Goal: Information Seeking & Learning: Find specific page/section

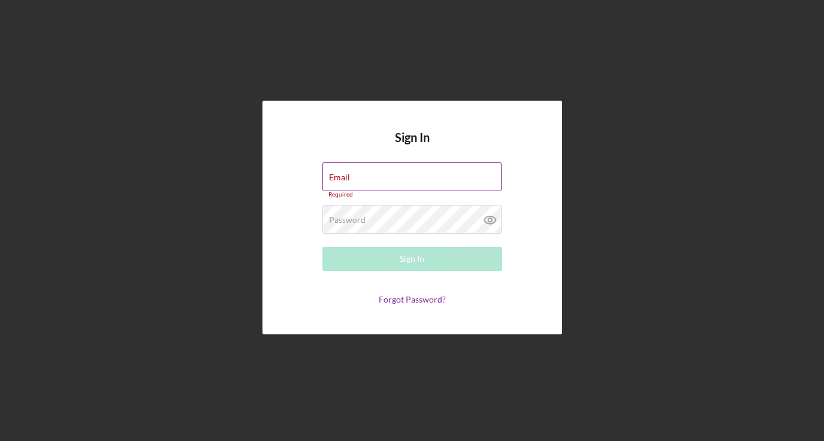
type input "[EMAIL_ADDRESS][DOMAIN_NAME]"
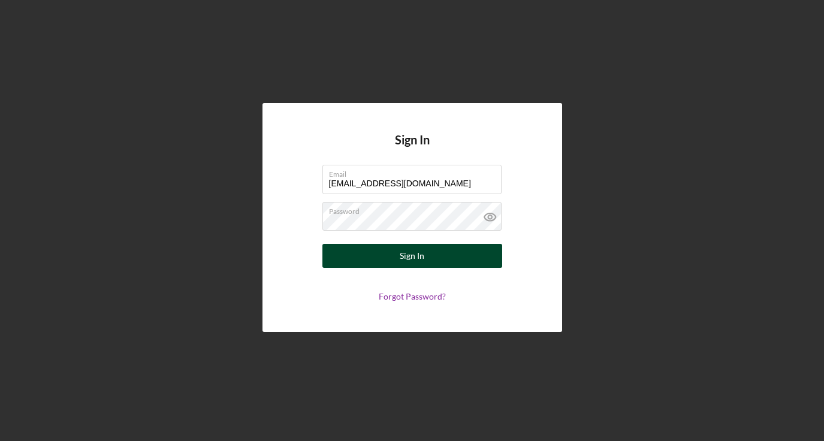
click at [415, 258] on div "Sign In" at bounding box center [412, 256] width 25 height 24
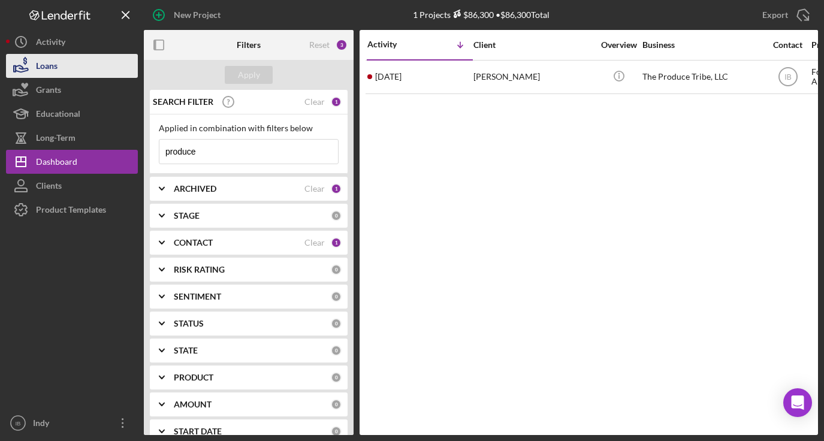
click at [87, 76] on button "Loans" at bounding box center [72, 66] width 132 height 24
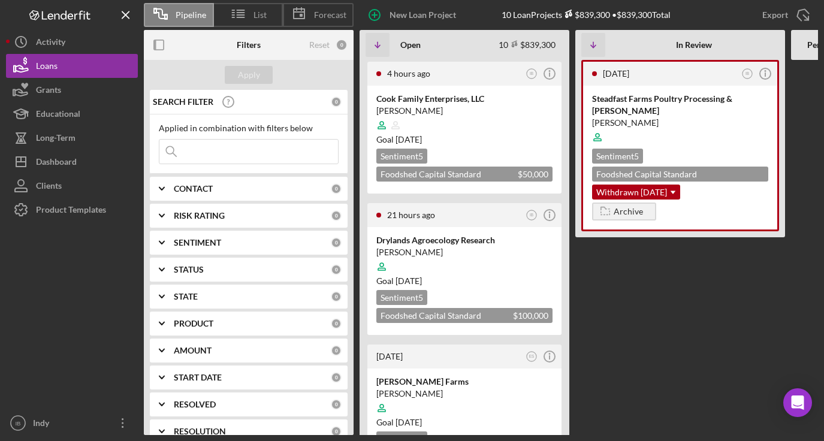
click at [200, 146] on input at bounding box center [248, 152] width 179 height 24
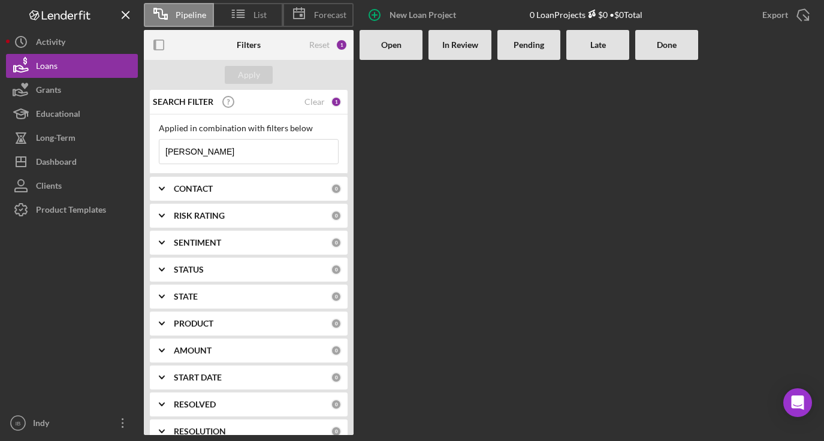
type input "[PERSON_NAME]"
click at [337, 41] on div "1" at bounding box center [342, 45] width 12 height 12
click at [324, 41] on div "Reset" at bounding box center [319, 45] width 20 height 10
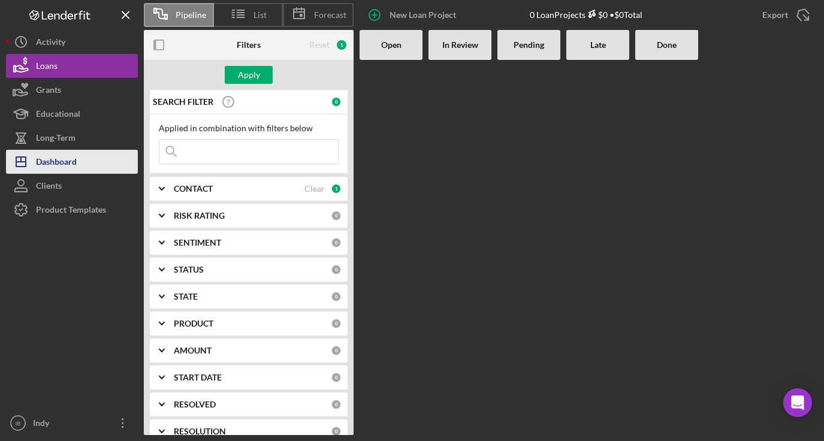
click at [76, 156] on div "Dashboard" at bounding box center [56, 163] width 41 height 27
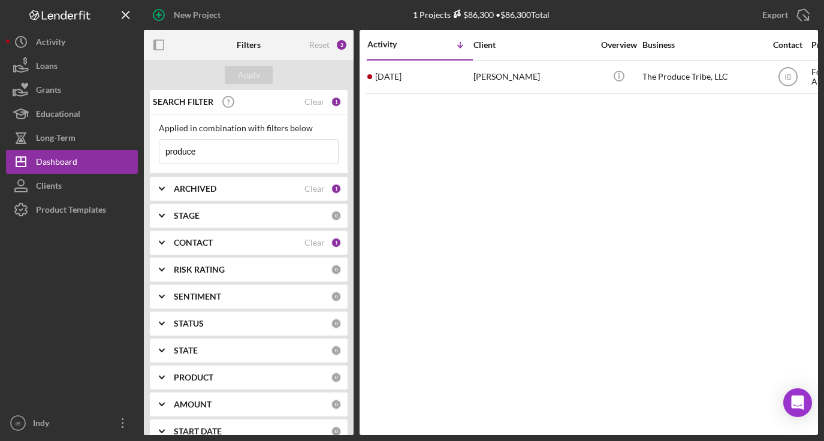
click at [279, 142] on input "produce" at bounding box center [248, 152] width 179 height 24
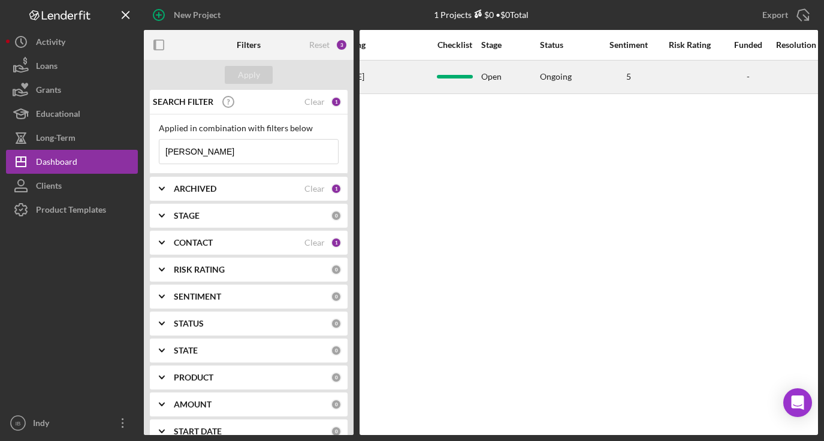
scroll to position [0, 813]
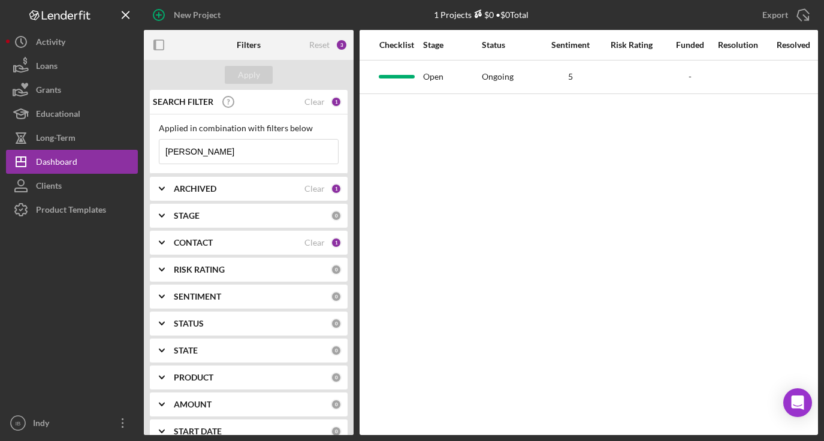
click at [229, 149] on input "[PERSON_NAME]" at bounding box center [248, 152] width 179 height 24
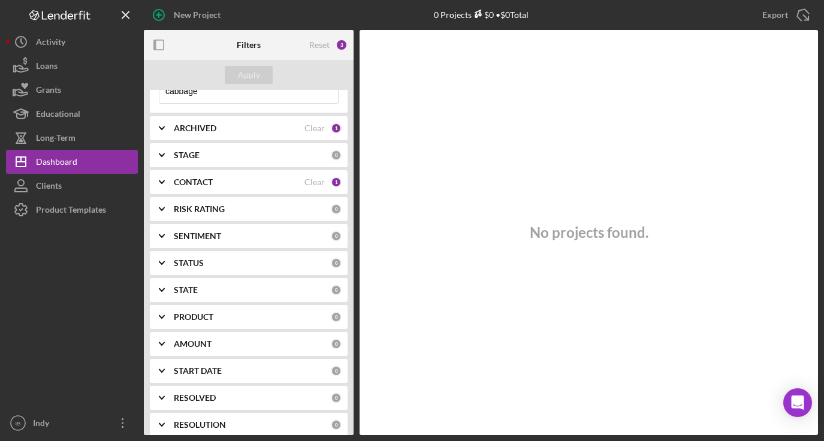
scroll to position [56, 0]
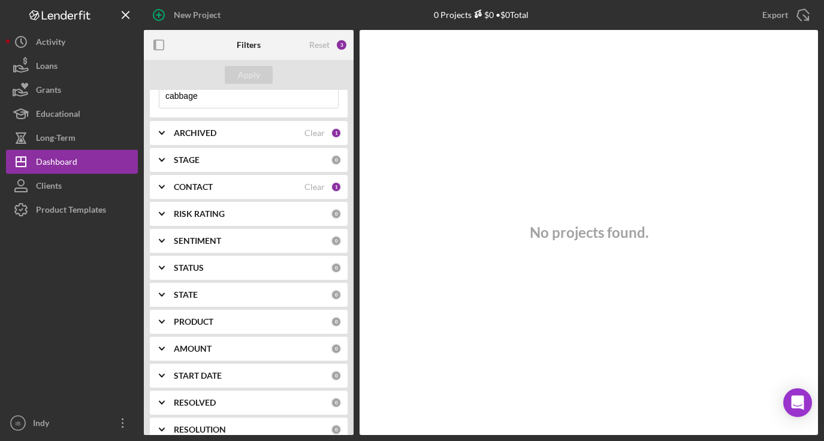
type input "cabbage"
click at [213, 131] on b "ARCHIVED" at bounding box center [195, 133] width 43 height 10
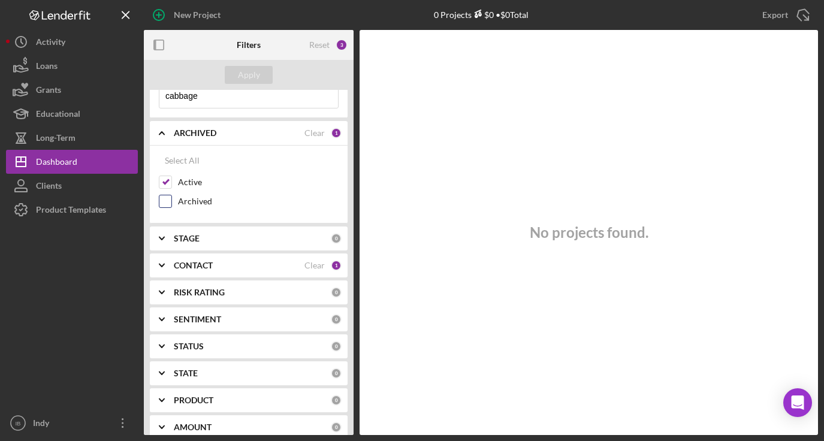
click at [168, 198] on input "Archived" at bounding box center [165, 201] width 12 height 12
checkbox input "true"
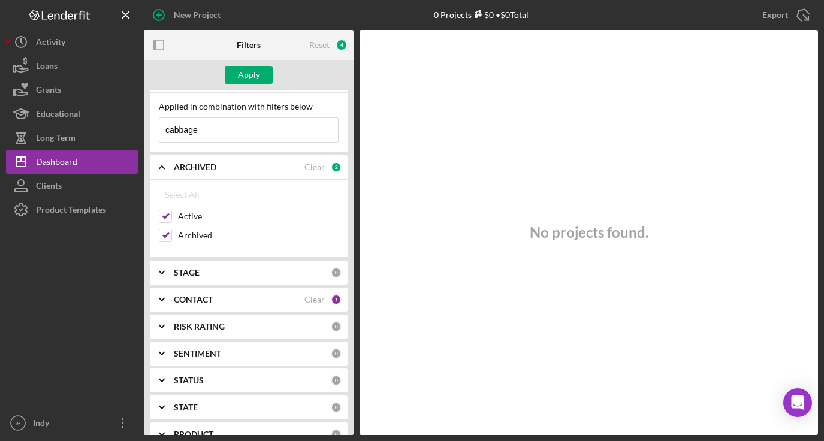
scroll to position [0, 0]
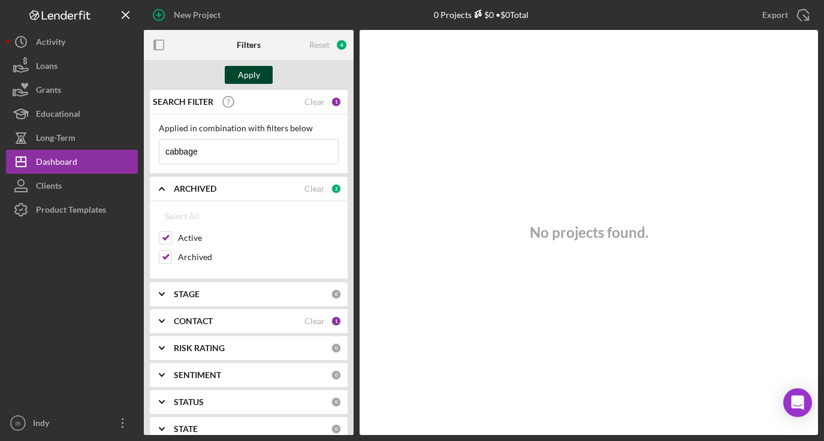
click at [248, 76] on div "Apply" at bounding box center [249, 75] width 22 height 18
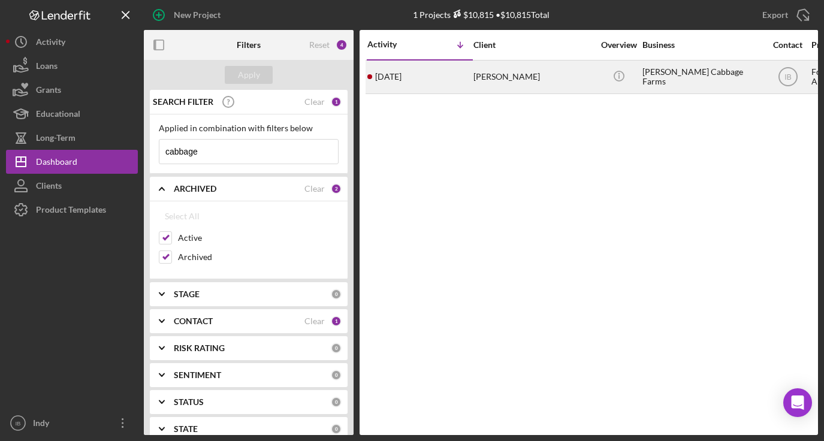
click at [452, 78] on div "[DATE] [PERSON_NAME]" at bounding box center [419, 77] width 105 height 32
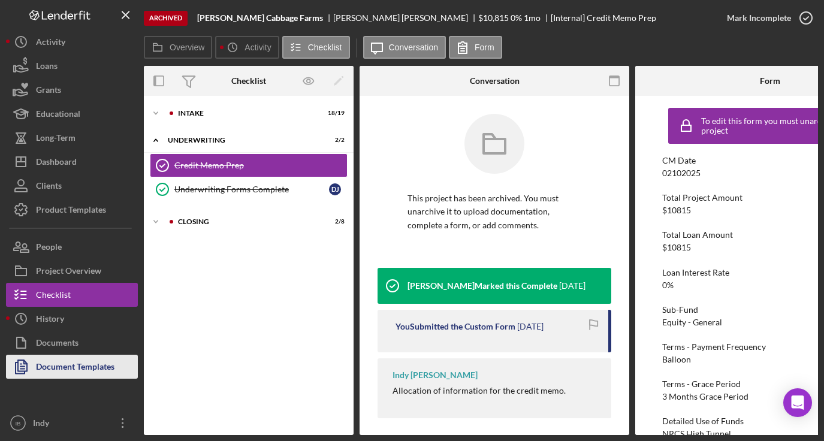
click at [56, 367] on div "Document Templates" at bounding box center [75, 368] width 79 height 27
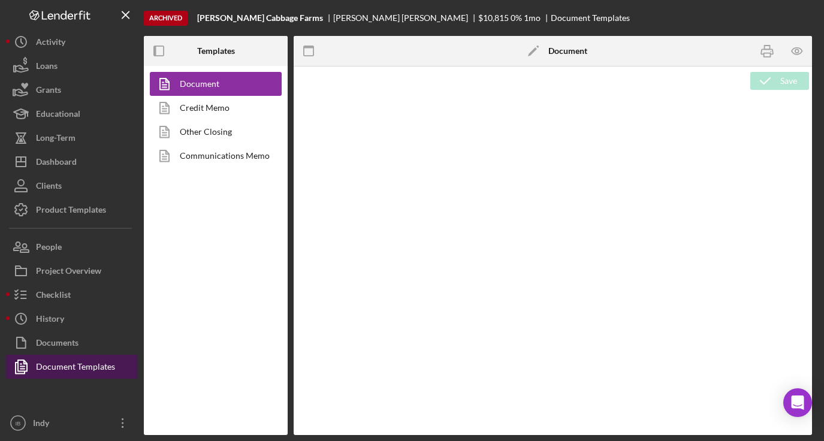
type textarea "<h1 style="text-align: left;">Resource Sheet</h1> <p class="p1">This resource s…"
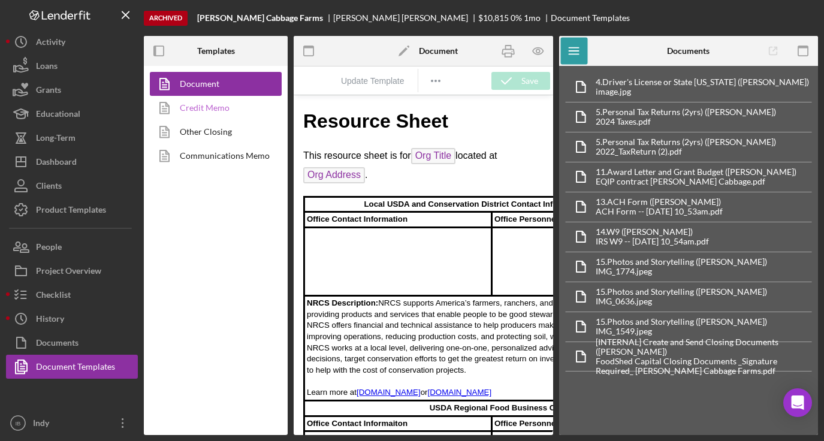
click at [227, 104] on link "Credit Memo" at bounding box center [213, 108] width 126 height 24
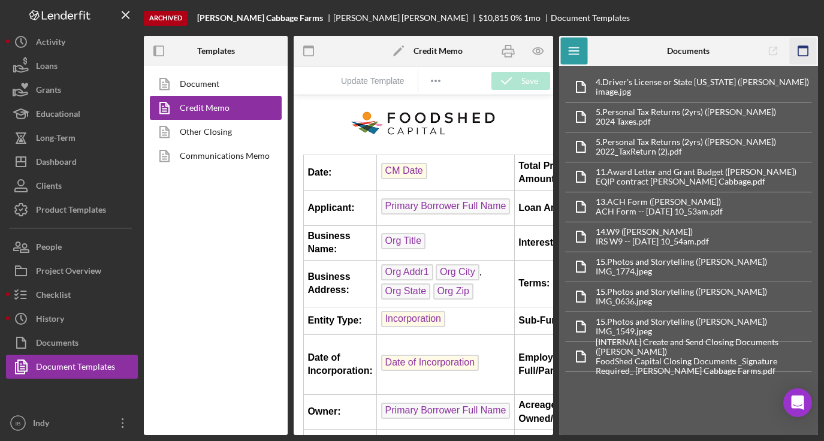
click at [810, 50] on icon "button" at bounding box center [803, 51] width 27 height 27
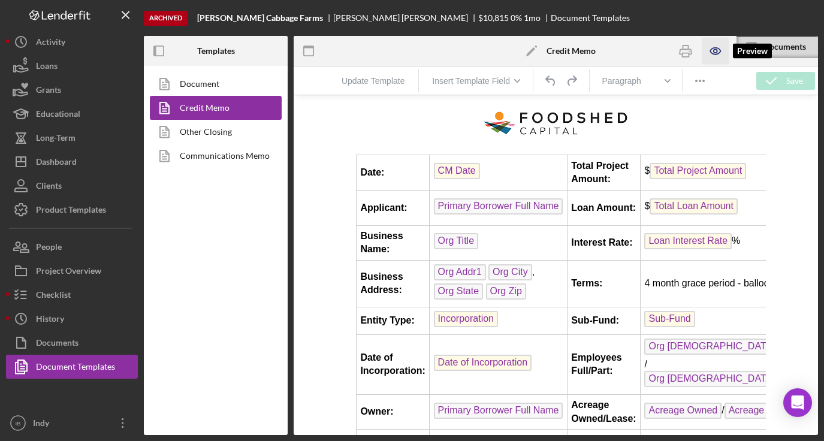
click at [716, 52] on icon "button" at bounding box center [716, 51] width 4 height 4
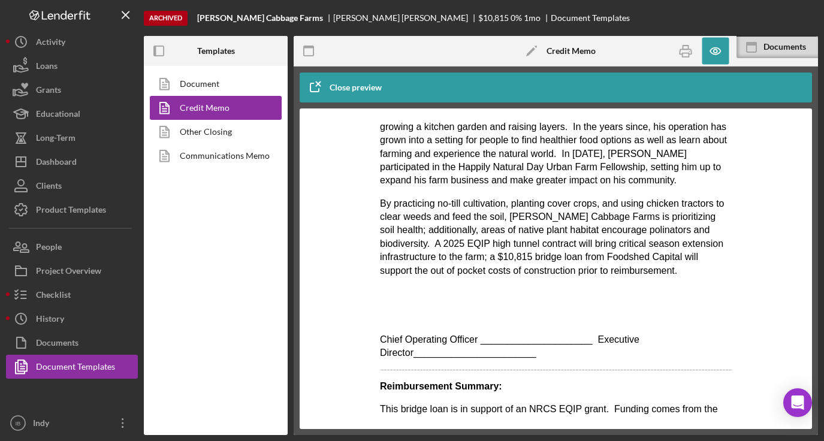
scroll to position [467, 0]
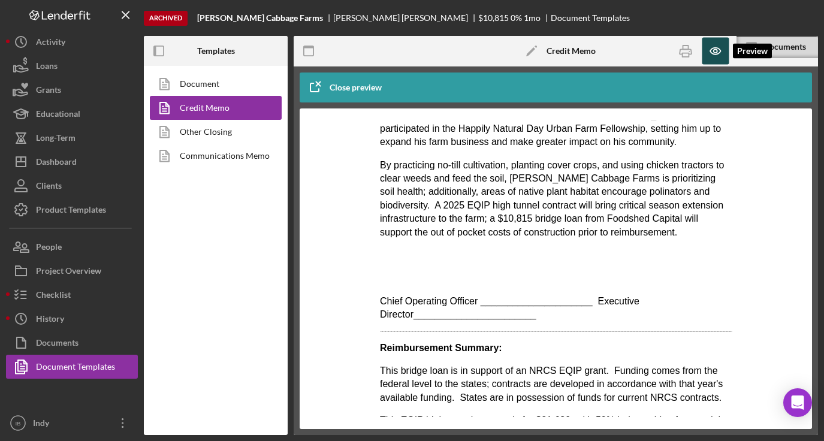
click at [717, 51] on icon "button" at bounding box center [715, 51] width 27 height 27
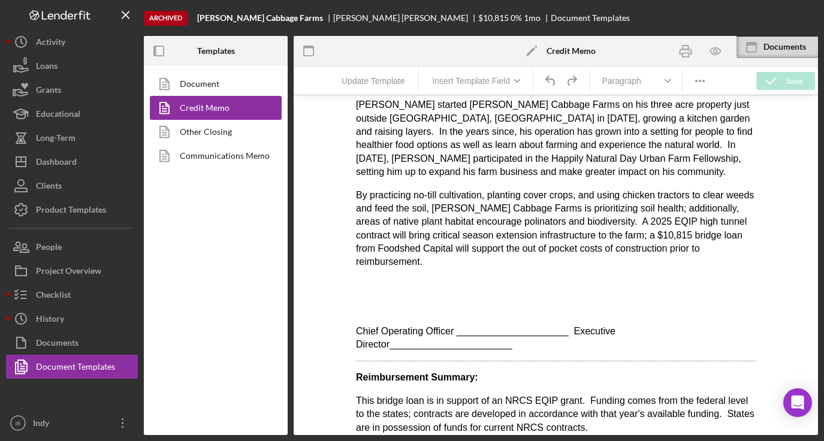
scroll to position [442, 0]
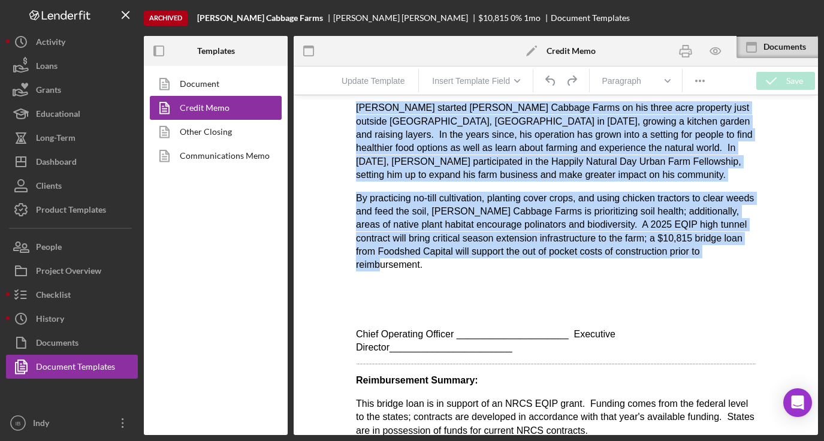
drag, startPoint x: 430, startPoint y: 277, endPoint x: 357, endPoint y: 117, distance: 175.9
click at [357, 116] on body "Date: CM Date Total Project Amount: $ Total Project Amount Applicant: Primary B…" at bounding box center [555, 225] width 400 height 1124
copy body "[PERSON_NAME] started [PERSON_NAME] Cabbage Farms on his three acre property ju…"
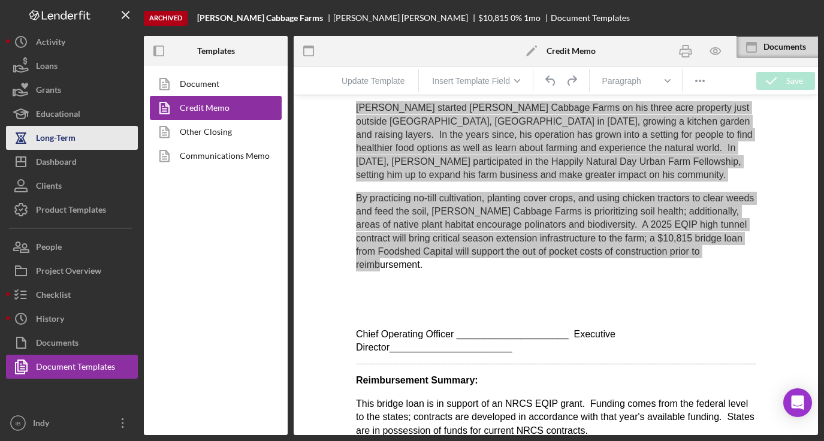
click at [71, 149] on div "Long-Term" at bounding box center [56, 139] width 40 height 27
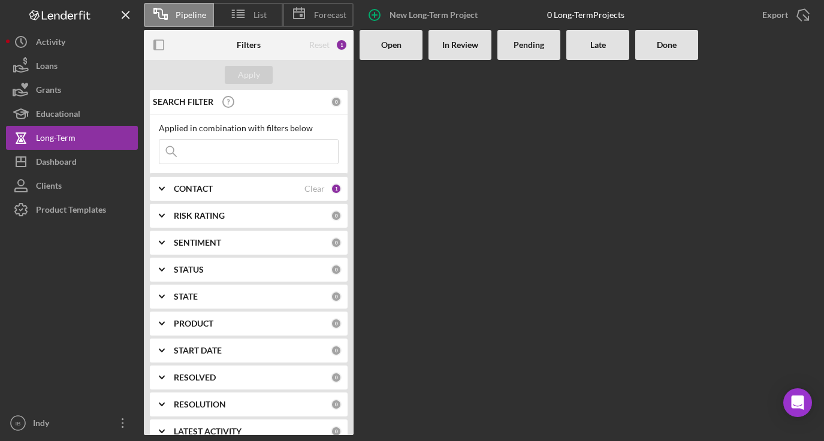
click at [239, 156] on input at bounding box center [248, 152] width 179 height 24
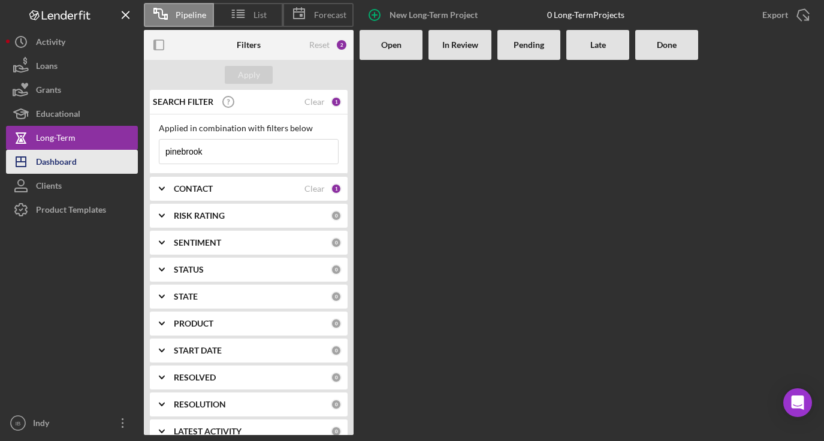
type input "pinebrook"
click at [87, 167] on button "Icon/Dashboard Dashboard" at bounding box center [72, 162] width 132 height 24
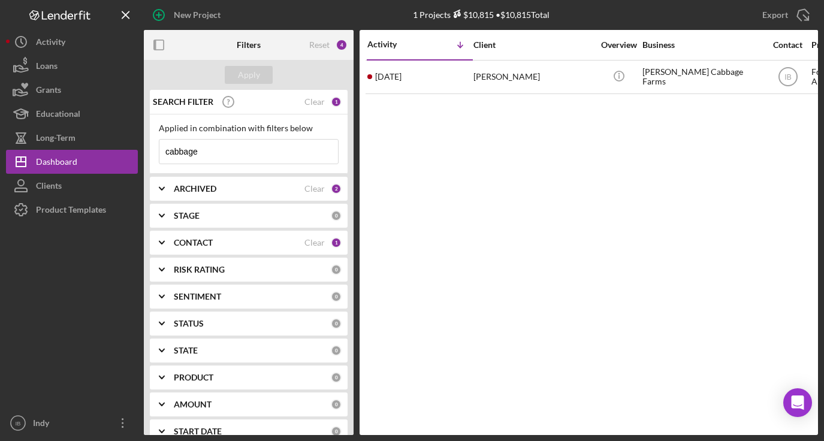
click at [218, 146] on input "cabbage" at bounding box center [248, 152] width 179 height 24
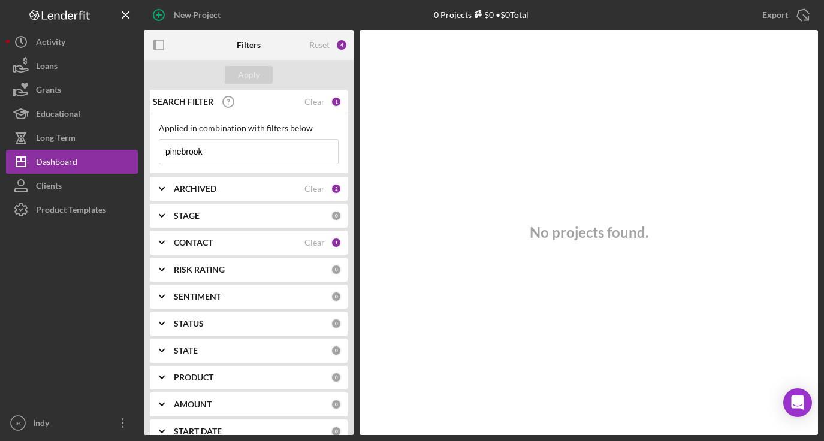
click at [192, 143] on input "pinebrook" at bounding box center [248, 152] width 179 height 24
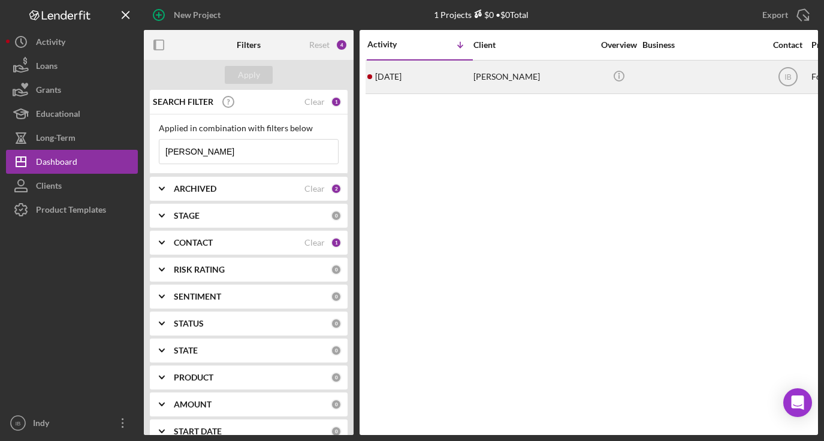
type input "[PERSON_NAME]"
click at [488, 85] on div "[PERSON_NAME]" at bounding box center [533, 77] width 120 height 32
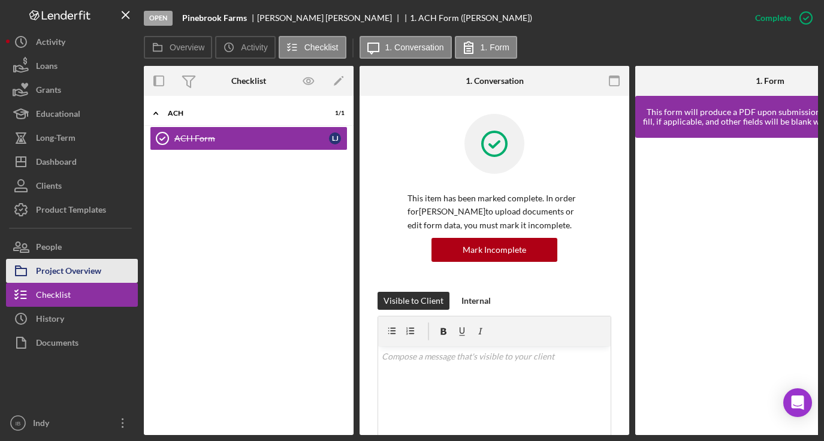
click at [98, 270] on div "Project Overview" at bounding box center [68, 272] width 65 height 27
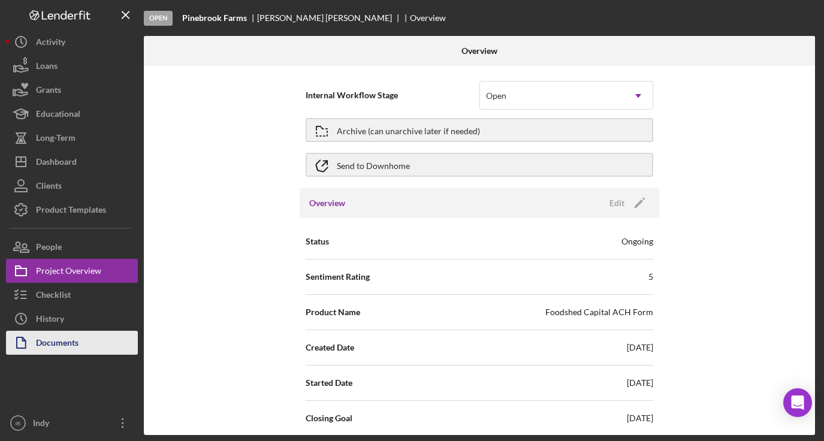
click at [73, 331] on div "Documents" at bounding box center [57, 344] width 43 height 27
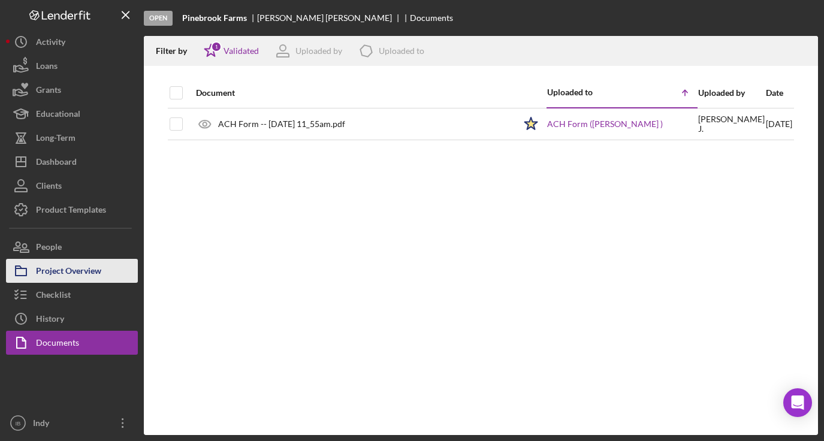
click at [85, 261] on div "Project Overview" at bounding box center [68, 272] width 65 height 27
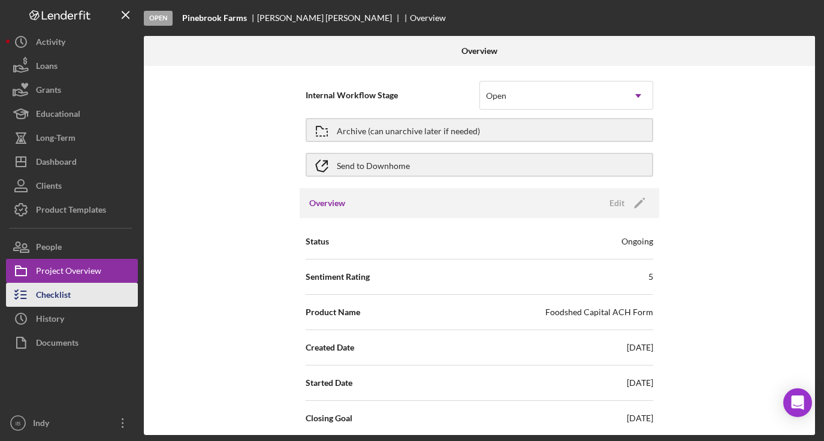
click at [77, 283] on button "Checklist" at bounding box center [72, 295] width 132 height 24
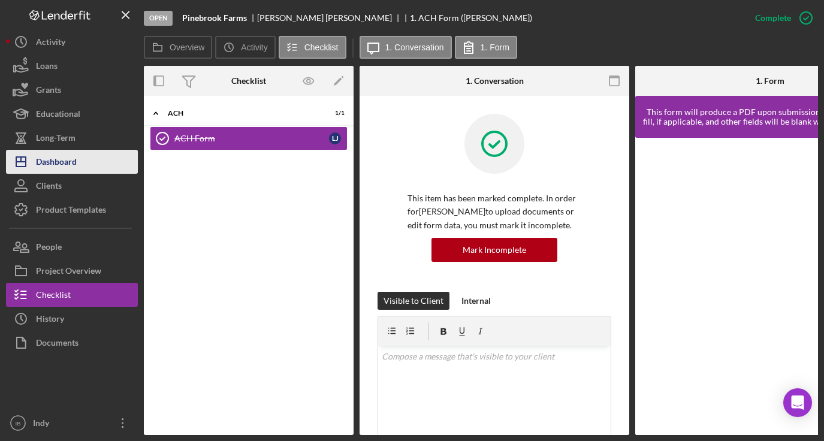
click at [73, 158] on div "Dashboard" at bounding box center [56, 163] width 41 height 27
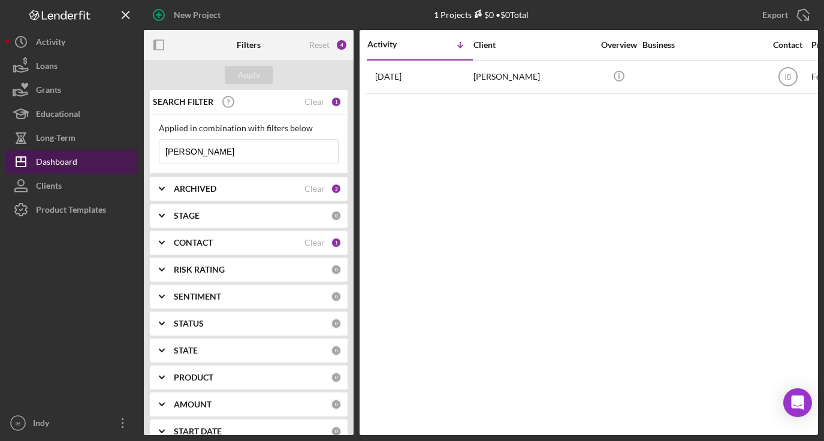
click at [58, 153] on div "Dashboard" at bounding box center [56, 163] width 41 height 27
click at [180, 149] on input "[PERSON_NAME]" at bounding box center [248, 152] width 179 height 24
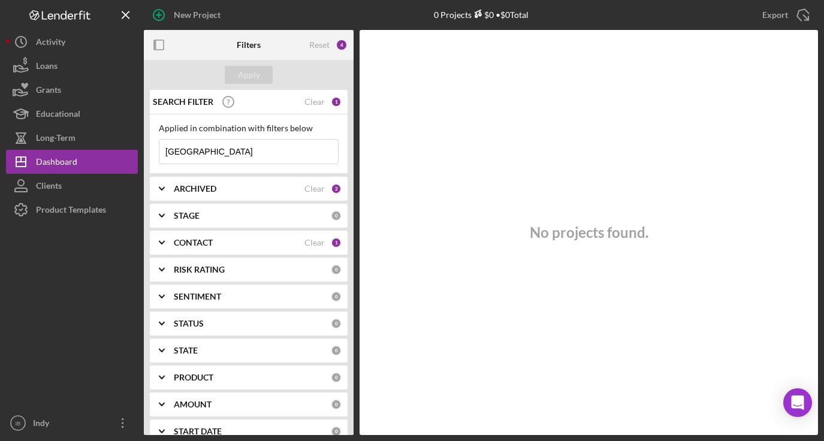
type input "[GEOGRAPHIC_DATA]"
click at [221, 249] on div "CONTACT Clear 1" at bounding box center [258, 243] width 168 height 24
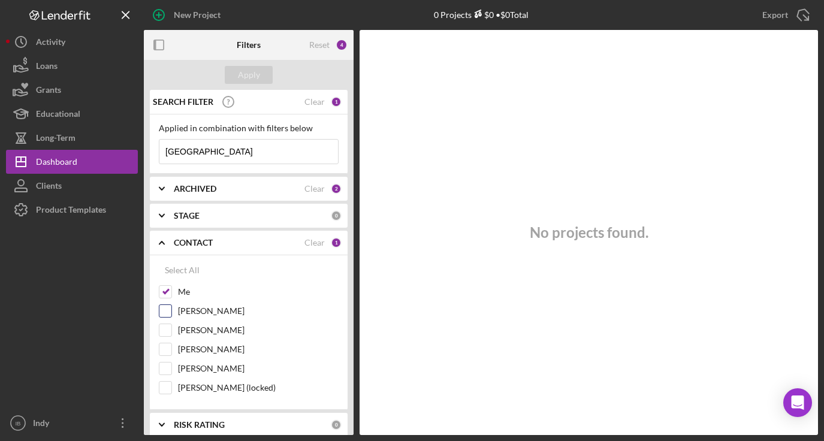
click at [169, 308] on input "[PERSON_NAME]" at bounding box center [165, 311] width 12 height 12
checkbox input "true"
click at [169, 330] on input "[PERSON_NAME]" at bounding box center [165, 330] width 12 height 12
checkbox input "true"
click at [169, 351] on input "[PERSON_NAME]" at bounding box center [165, 349] width 12 height 12
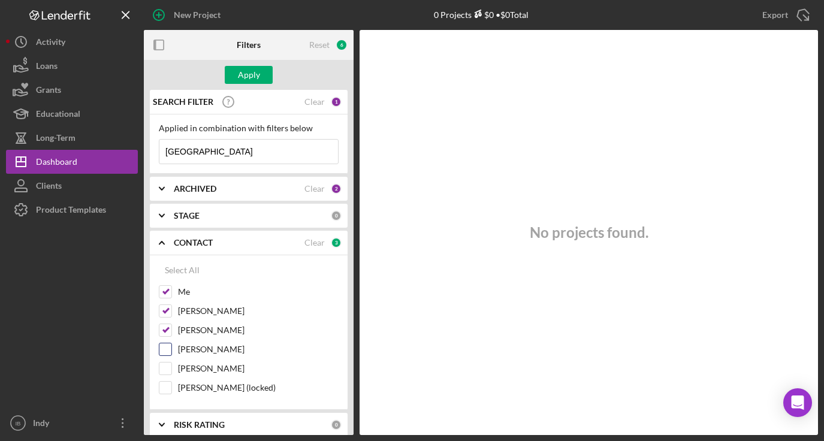
checkbox input "true"
click at [168, 368] on input "[PERSON_NAME]" at bounding box center [165, 369] width 12 height 12
checkbox input "true"
click at [168, 388] on input "[PERSON_NAME] (locked)" at bounding box center [165, 388] width 12 height 12
checkbox input "true"
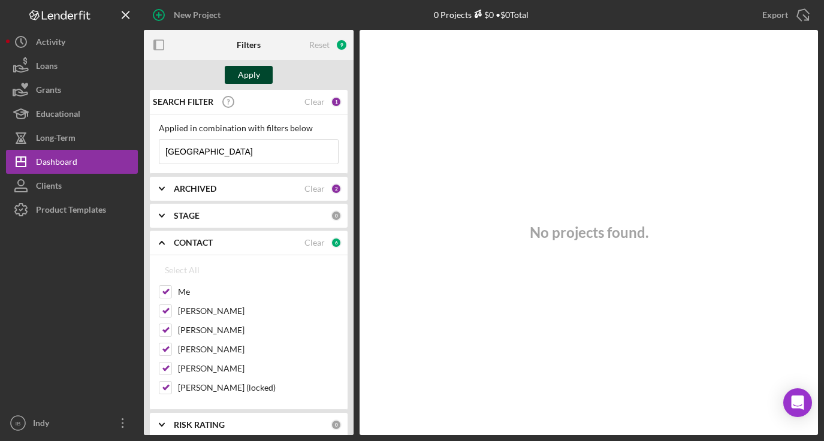
click at [255, 71] on div "Apply" at bounding box center [249, 75] width 22 height 18
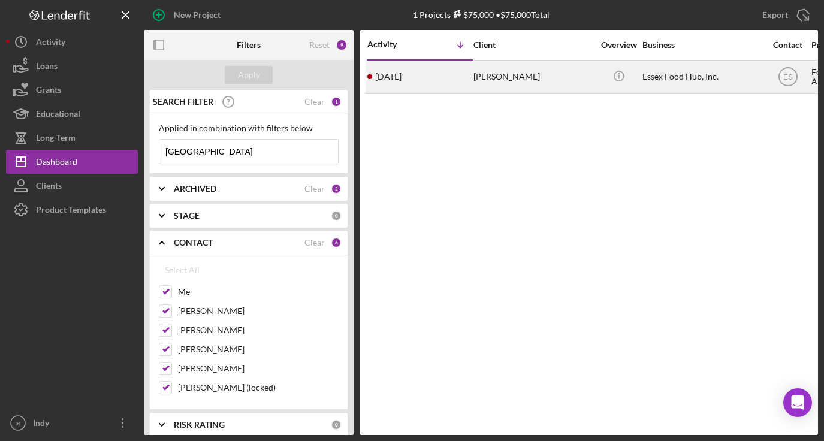
click at [549, 74] on div "[PERSON_NAME]" at bounding box center [533, 77] width 120 height 32
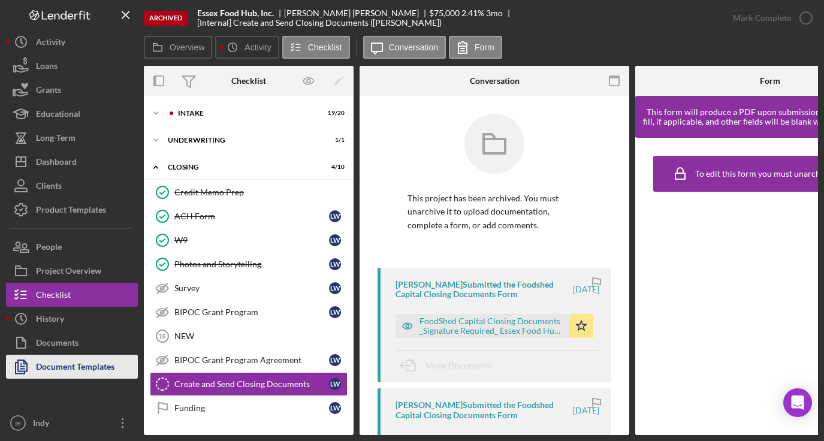
click at [61, 370] on div "Document Templates" at bounding box center [75, 368] width 79 height 27
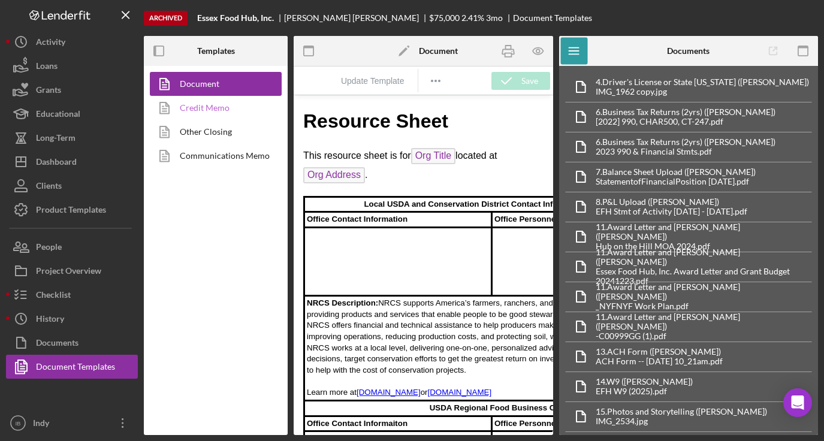
click at [233, 108] on link "Credit Memo" at bounding box center [213, 108] width 126 height 24
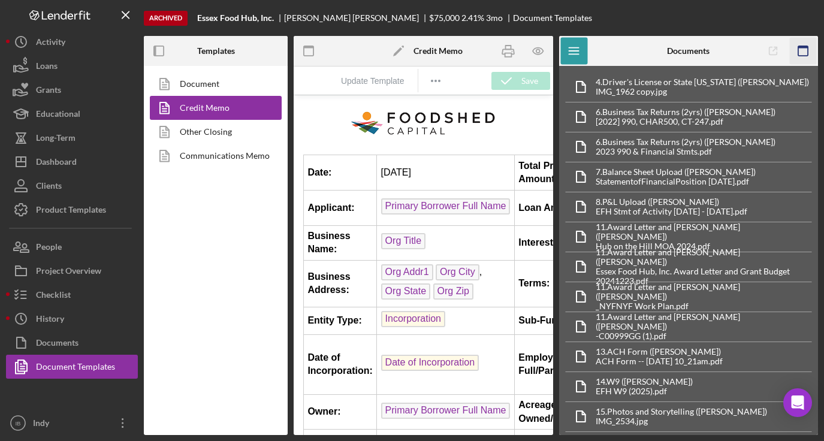
click at [811, 50] on icon "button" at bounding box center [803, 51] width 27 height 27
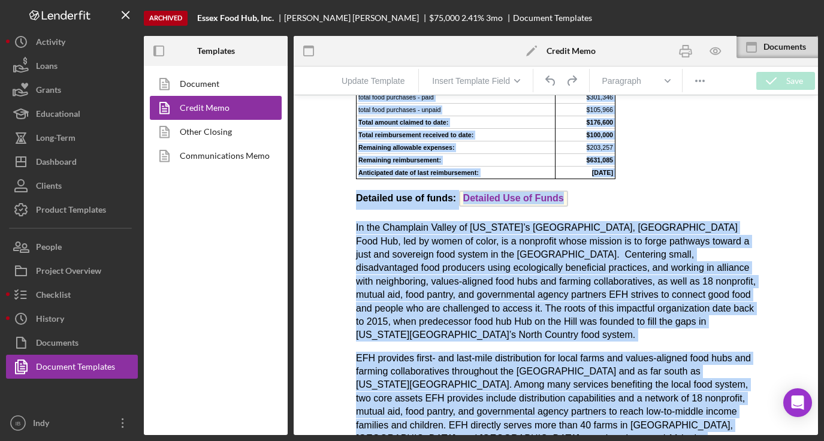
scroll to position [437, 0]
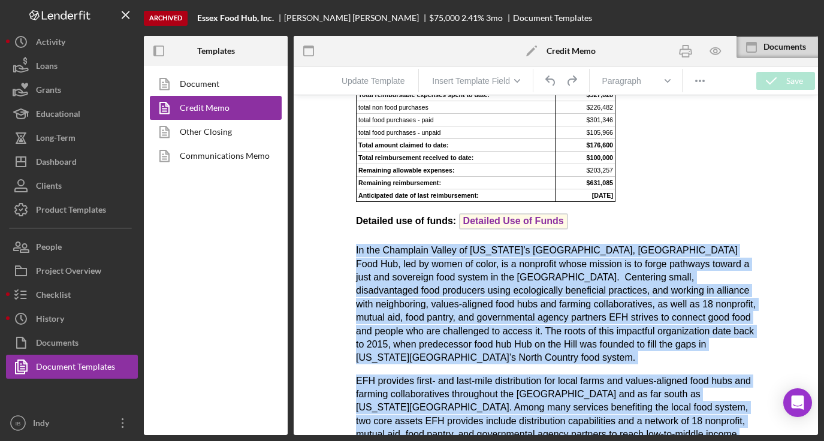
drag, startPoint x: 650, startPoint y: 296, endPoint x: 346, endPoint y: 254, distance: 306.8
copy body "Lo ips Dolorsita Consec ad Eli Sedd’e Tempo Incidid, Utlab Etdo Mag, ali en adm…"
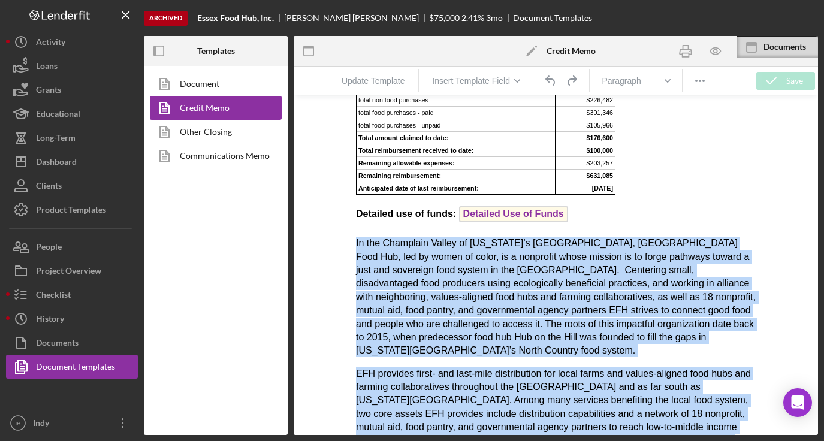
scroll to position [449, 0]
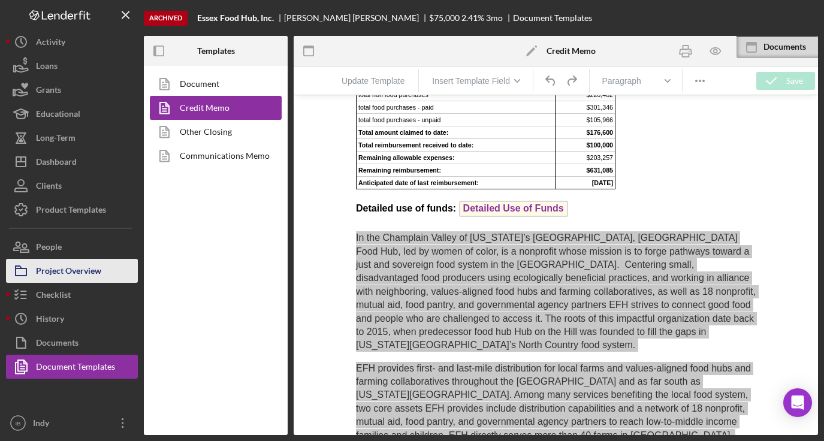
click at [82, 272] on div "Project Overview" at bounding box center [68, 272] width 65 height 27
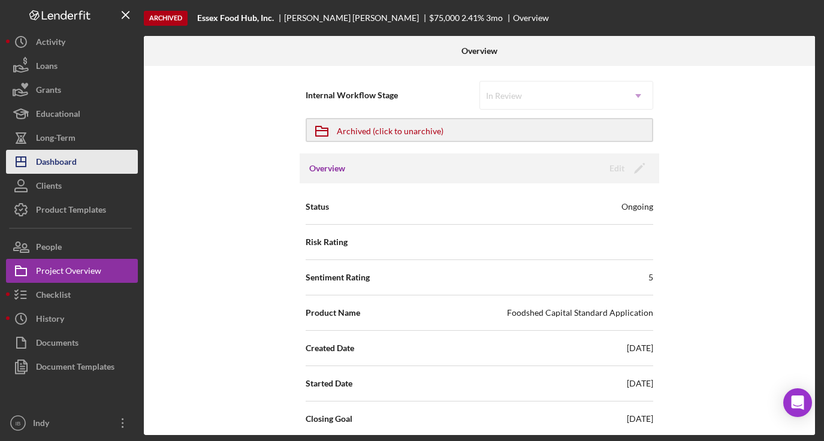
click at [76, 164] on div "Dashboard" at bounding box center [56, 163] width 41 height 27
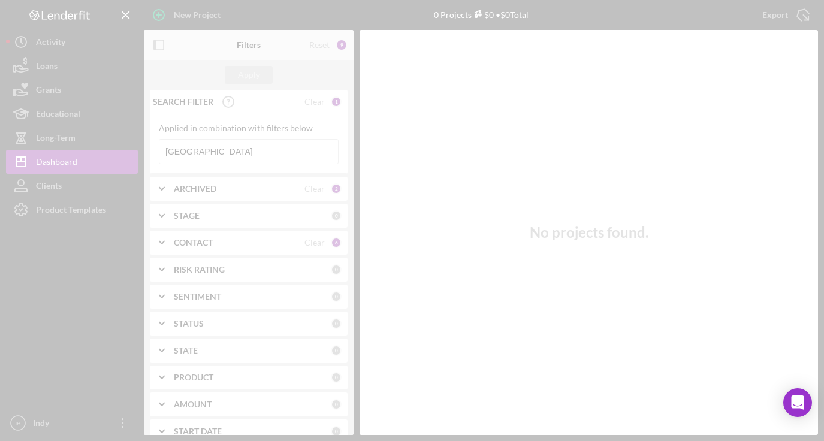
click at [234, 157] on div at bounding box center [412, 220] width 824 height 441
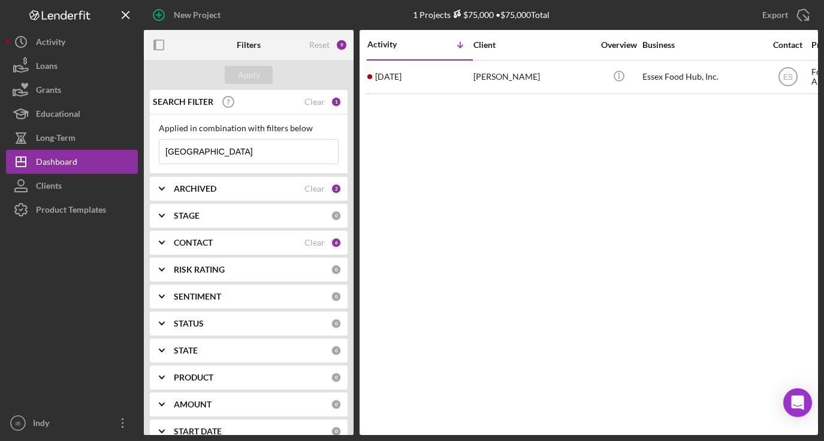
click at [211, 153] on input "[GEOGRAPHIC_DATA]" at bounding box center [248, 152] width 179 height 24
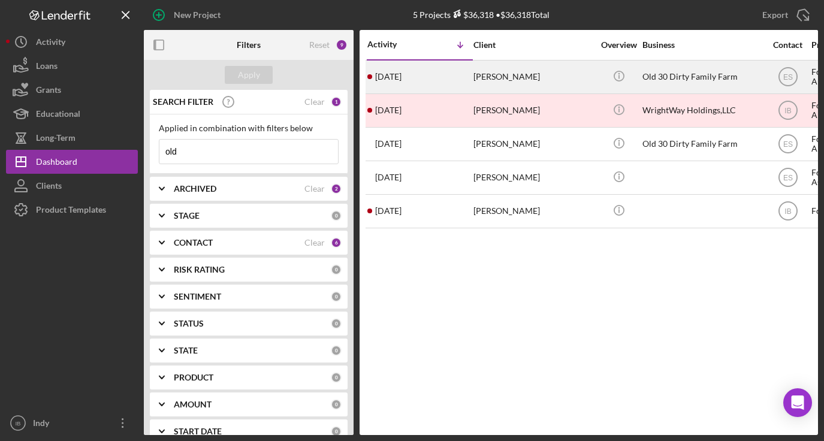
type input "old"
click at [494, 83] on div "[PERSON_NAME]" at bounding box center [533, 77] width 120 height 32
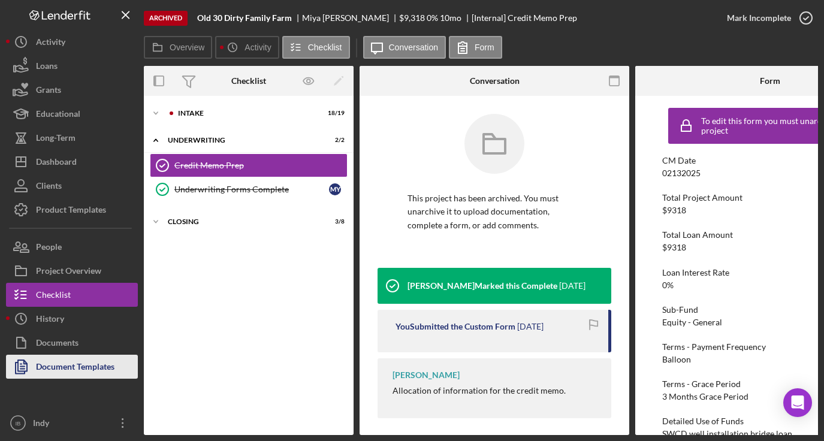
click at [90, 360] on div "Document Templates" at bounding box center [75, 368] width 79 height 27
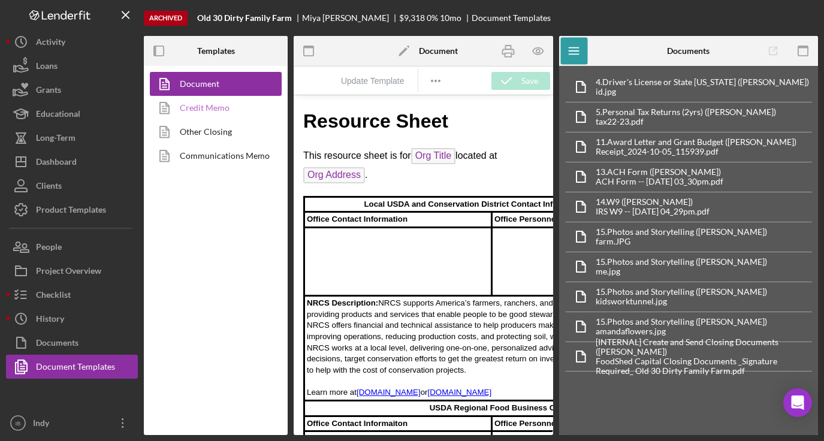
click at [226, 101] on link "Credit Memo" at bounding box center [213, 108] width 126 height 24
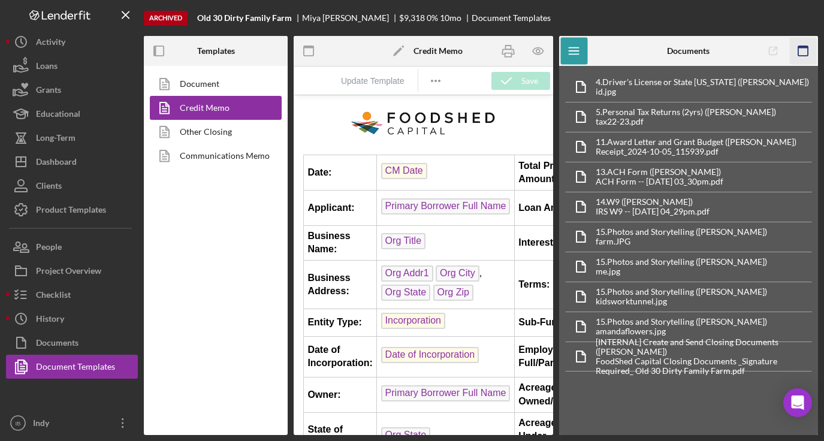
click at [801, 50] on icon "button" at bounding box center [803, 51] width 27 height 27
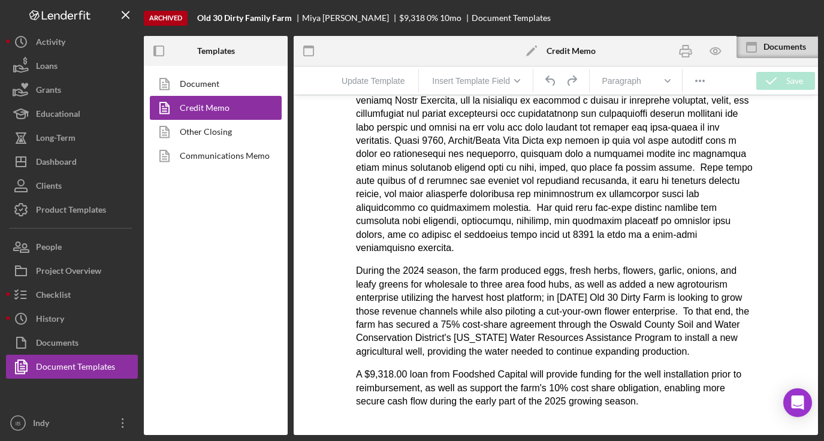
scroll to position [431, 0]
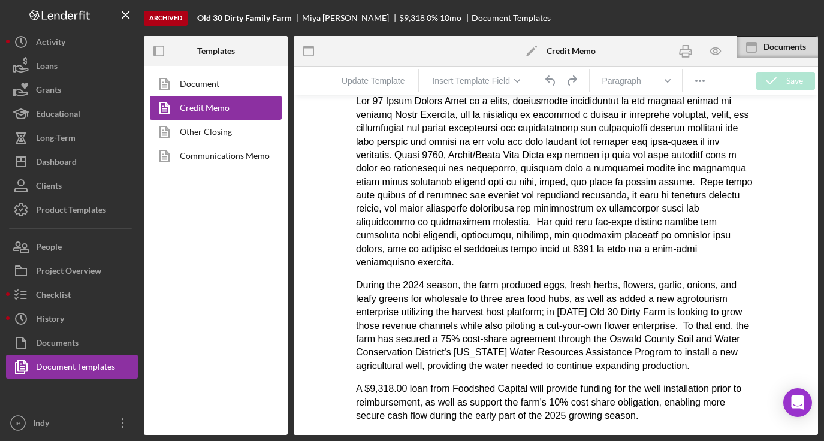
drag, startPoint x: 652, startPoint y: 319, endPoint x: 357, endPoint y: 129, distance: 351.3
click at [357, 129] on body "Date: CM Date Total Project Amount: $ Total Project Amount Applicant: Primary B…" at bounding box center [555, 280] width 400 height 1214
copy body "Lor 07 Ipsum Dolors Amet co a elits, doeiusmodte incididuntut la etd magnaal en…"
click at [76, 162] on div "Dashboard" at bounding box center [56, 163] width 41 height 27
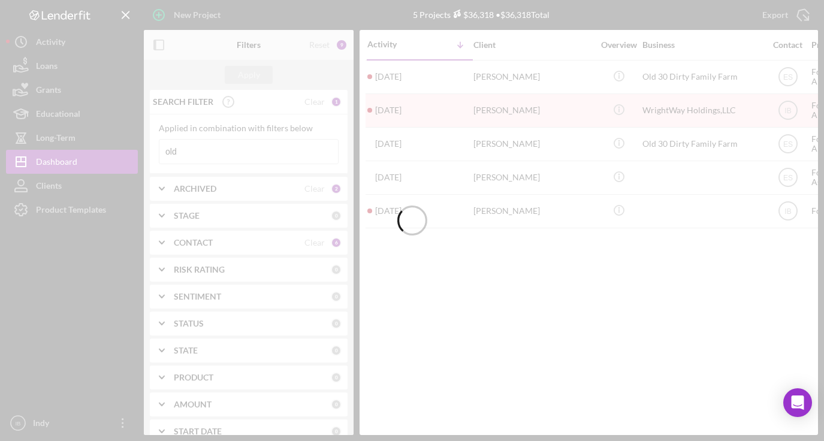
click at [187, 151] on div at bounding box center [412, 220] width 824 height 441
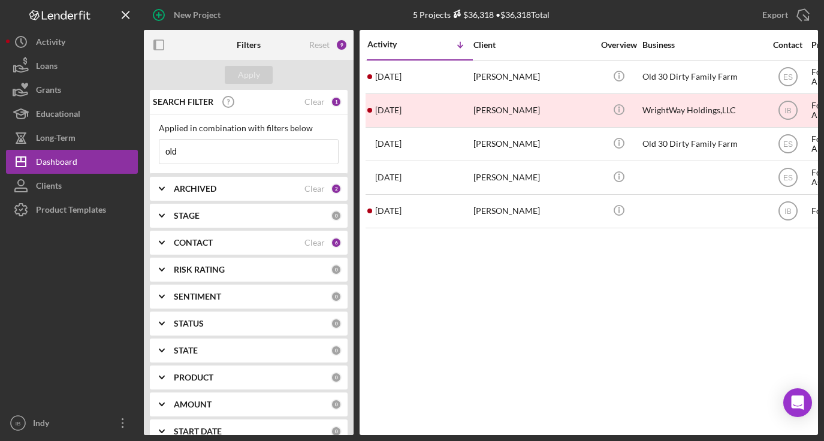
click at [183, 150] on input "old" at bounding box center [248, 152] width 179 height 24
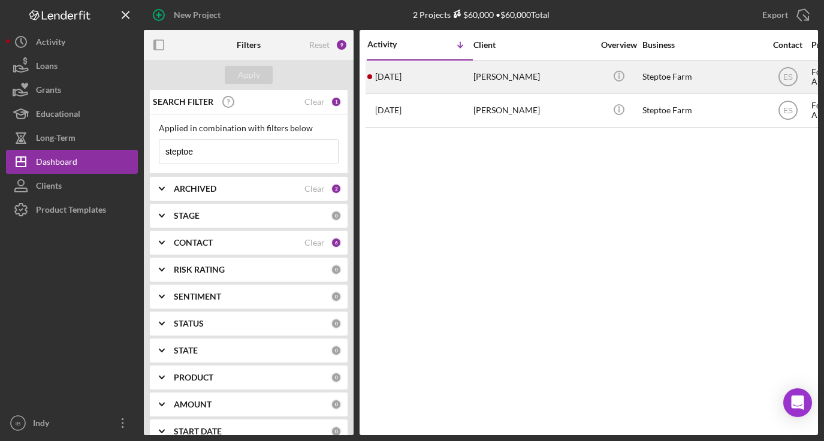
type input "steptoe"
click at [487, 86] on div "[PERSON_NAME]" at bounding box center [533, 77] width 120 height 32
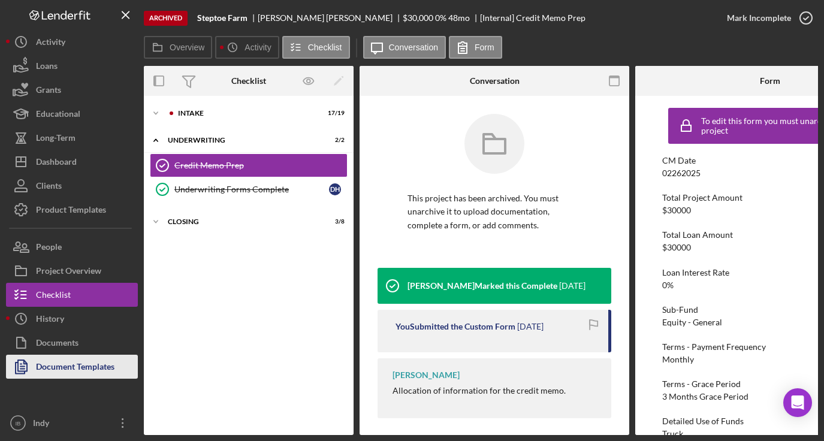
click at [59, 355] on div "Document Templates" at bounding box center [75, 368] width 79 height 27
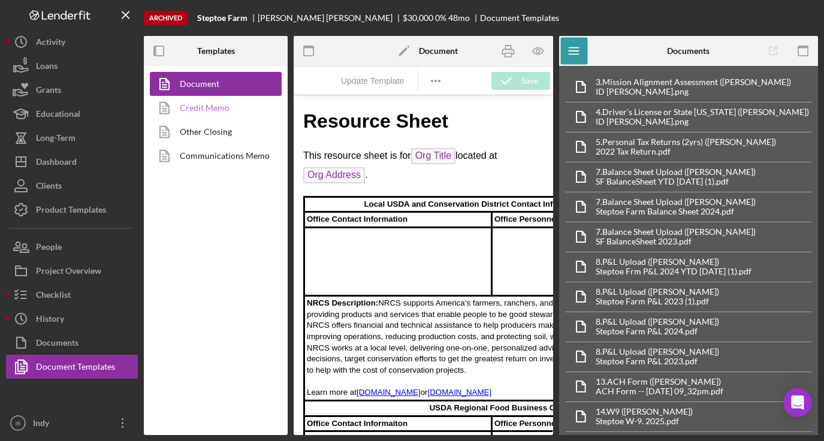
click at [221, 107] on link "Credit Memo" at bounding box center [213, 108] width 126 height 24
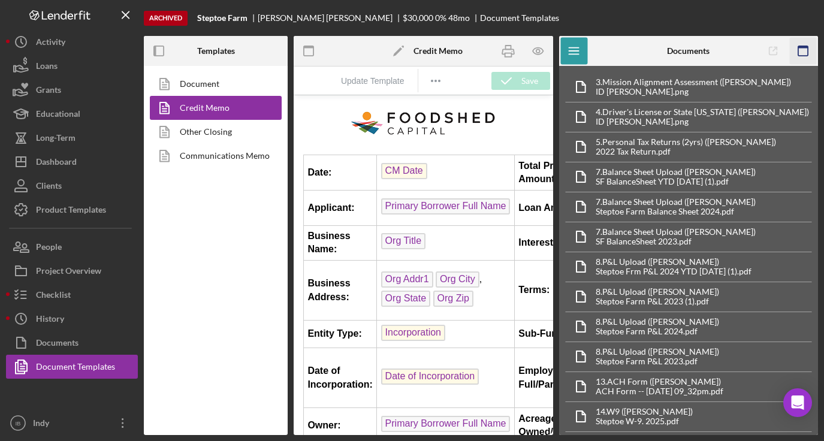
click at [807, 43] on icon "button" at bounding box center [803, 51] width 27 height 27
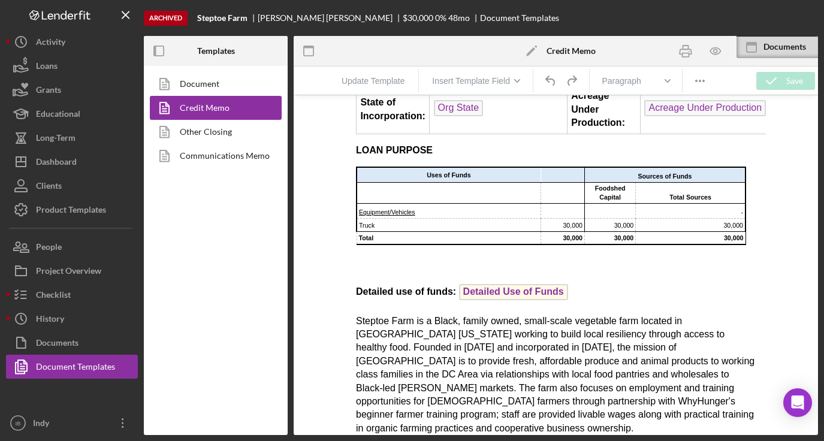
scroll to position [574, 0]
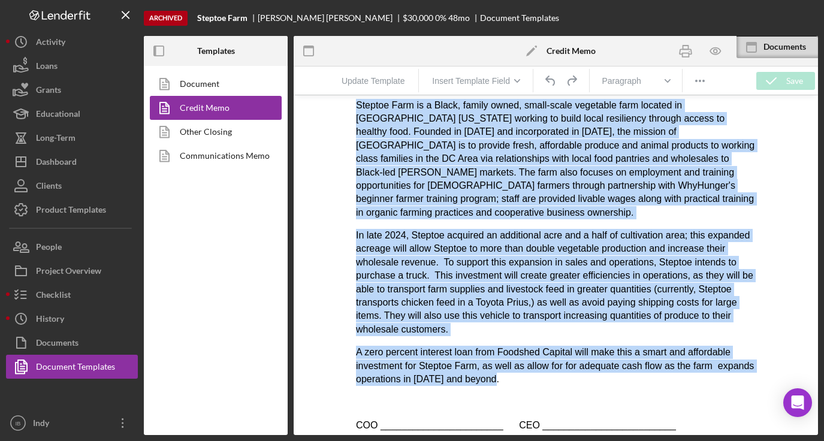
drag, startPoint x: 547, startPoint y: 382, endPoint x: 348, endPoint y: 119, distance: 329.9
copy body "Loremip Dolo si a Conse, adipis elits, doeiu-tempo incididun utla etdolor ma Al…"
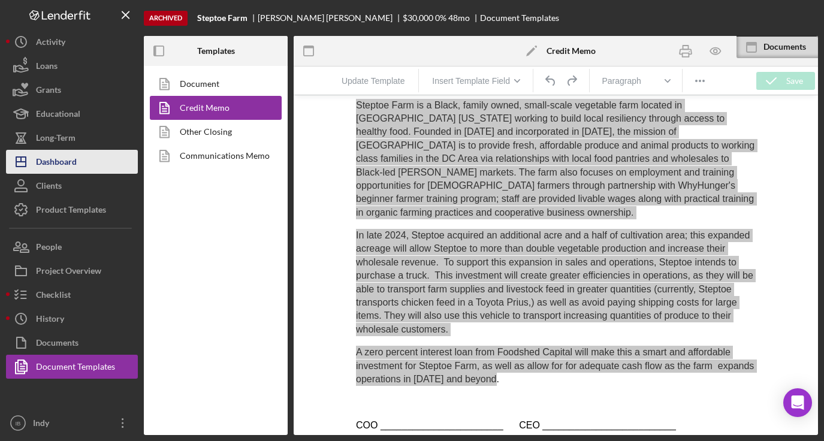
click at [87, 159] on button "Icon/Dashboard Dashboard" at bounding box center [72, 162] width 132 height 24
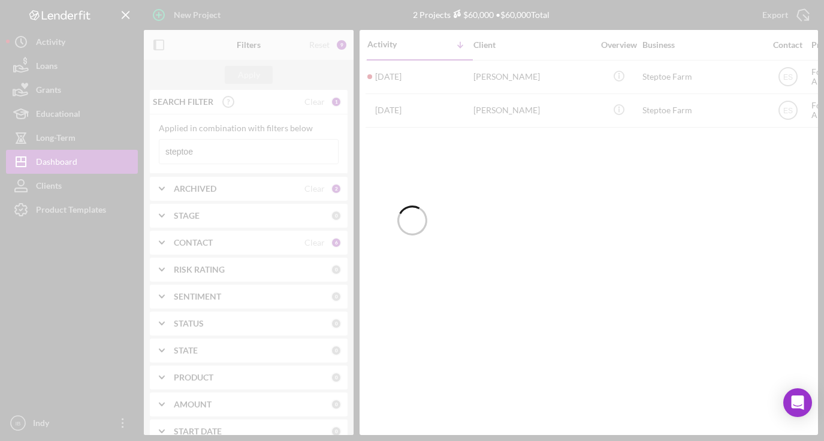
click at [195, 149] on div at bounding box center [412, 220] width 824 height 441
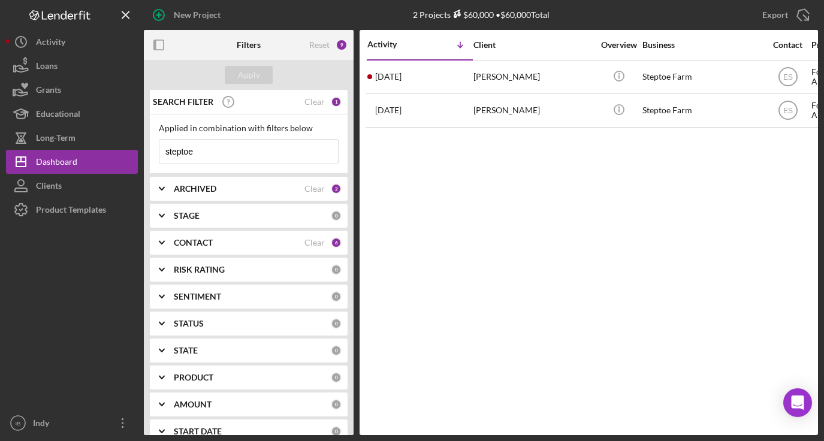
click at [201, 150] on input "steptoe" at bounding box center [248, 152] width 179 height 24
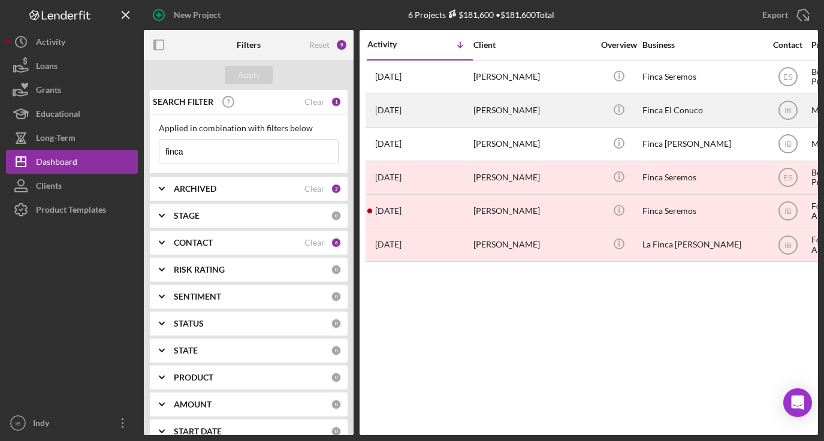
type input "finca"
click at [556, 108] on div "[PERSON_NAME]" at bounding box center [533, 111] width 120 height 32
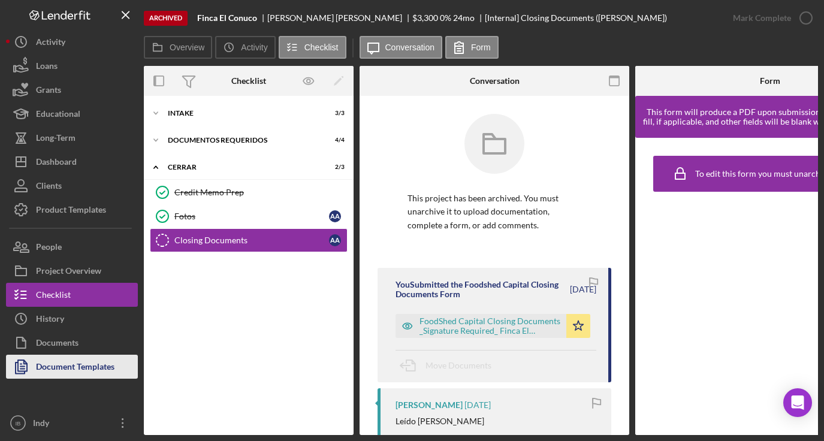
click at [86, 371] on div "Document Templates" at bounding box center [75, 368] width 79 height 27
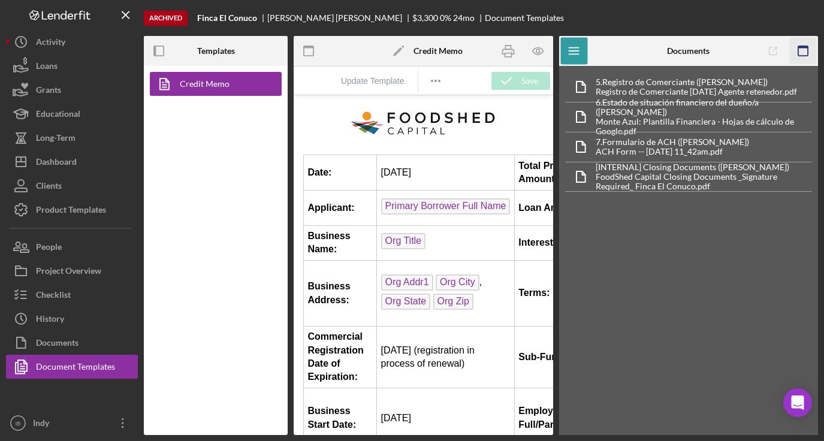
click at [800, 50] on icon "button" at bounding box center [803, 51] width 27 height 27
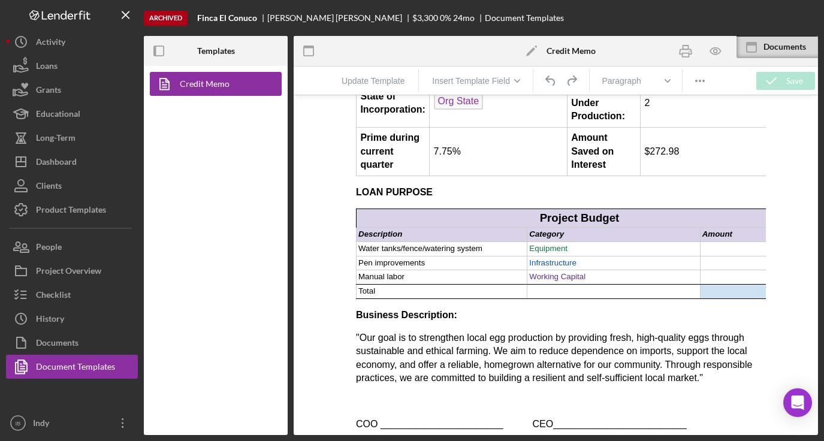
scroll to position [423, 0]
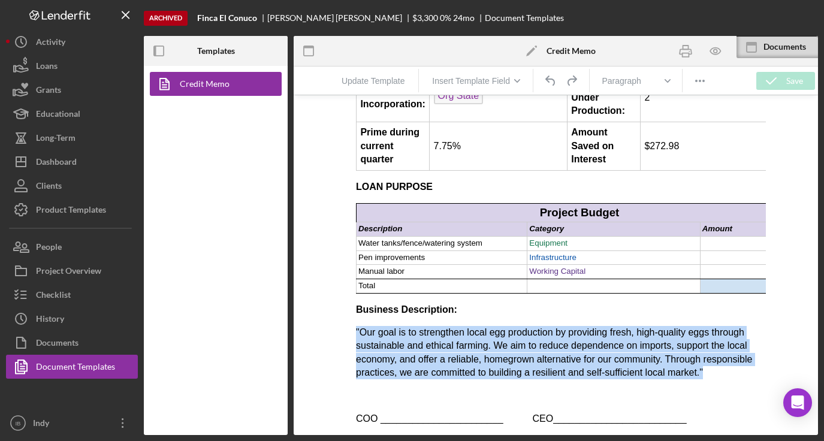
drag, startPoint x: 411, startPoint y: 376, endPoint x: 333, endPoint y: 304, distance: 106.0
click at [346, 304] on html "Date: [DATE] Total Project Amount: $3,300 Applicant: Primary Borrower Full Name…" at bounding box center [556, 60] width 420 height 750
copy span ""Our goal is to strengthen local egg production by providing fresh, high-qualit…"
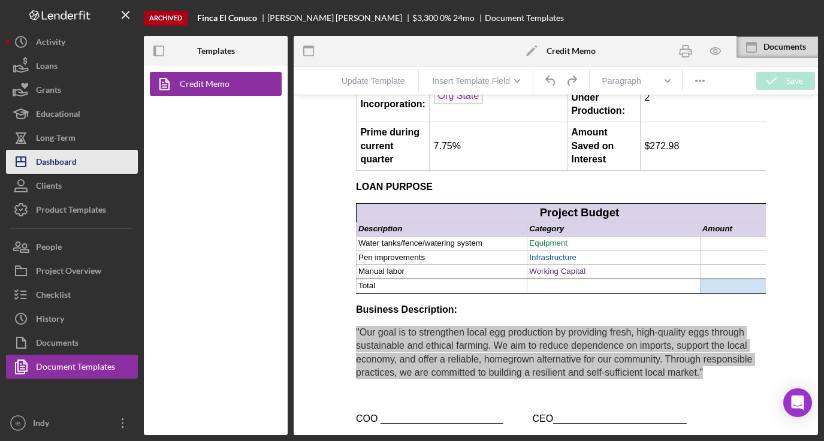
click at [80, 167] on button "Icon/Dashboard Dashboard" at bounding box center [72, 162] width 132 height 24
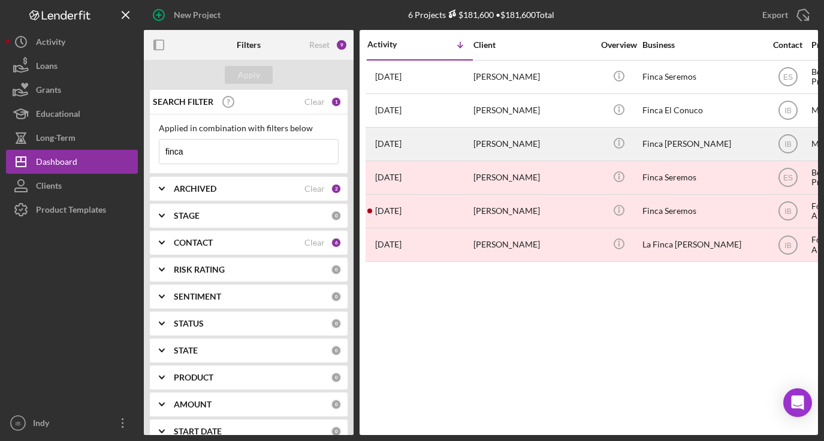
click at [559, 140] on div "[PERSON_NAME]" at bounding box center [533, 144] width 120 height 32
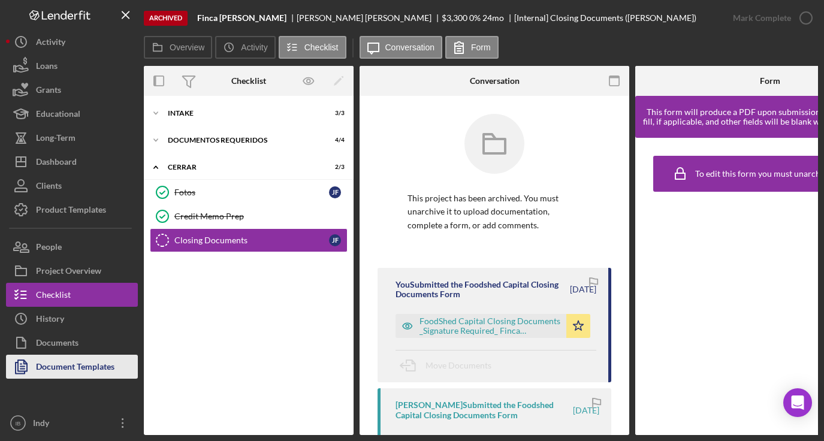
click at [111, 358] on div "Document Templates" at bounding box center [75, 368] width 79 height 27
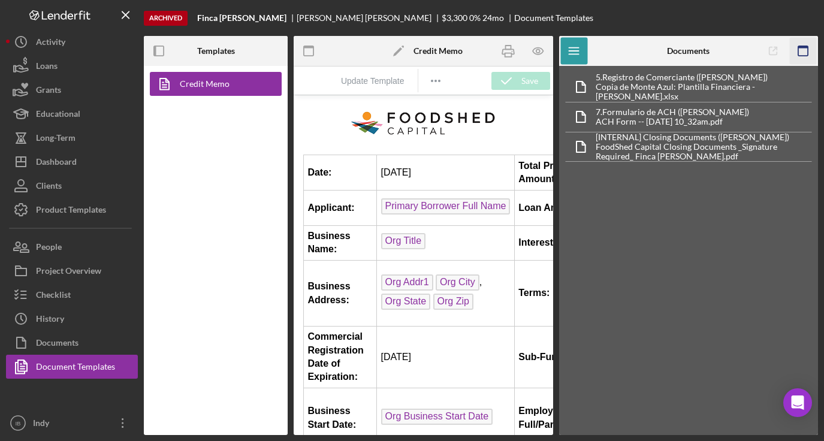
click at [801, 54] on icon "button" at bounding box center [803, 51] width 27 height 27
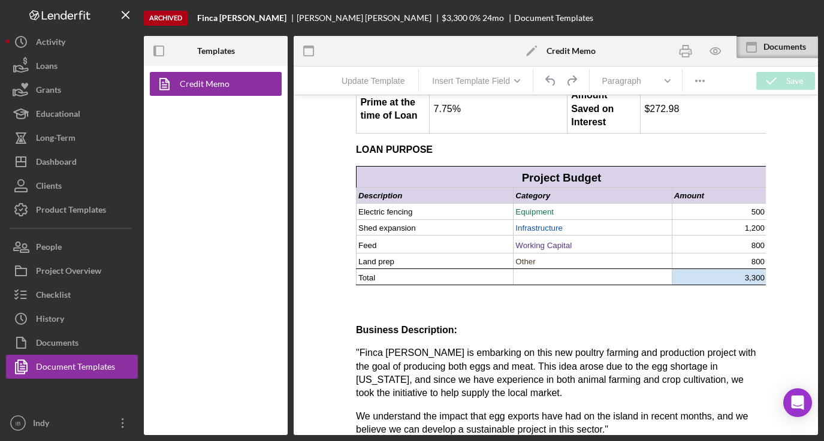
scroll to position [503, 0]
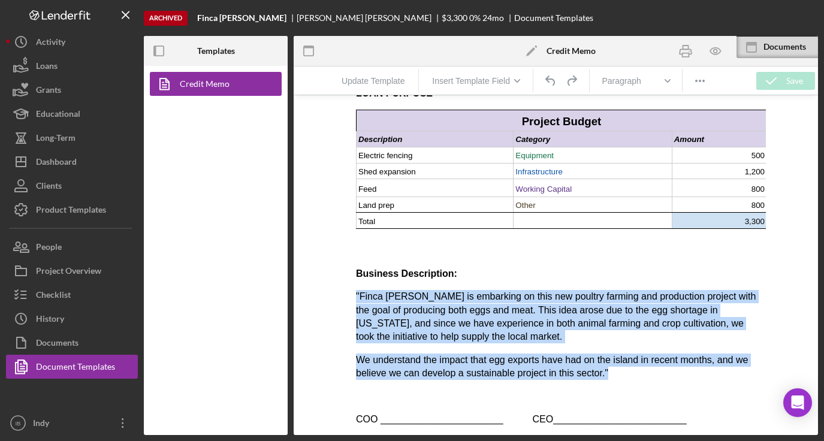
drag, startPoint x: 623, startPoint y: 375, endPoint x: 317, endPoint y: 288, distance: 317.8
click at [346, 288] on html "Date: [DATE] Total Project Amount: $3,300 Applicant: Primary Borrower Full Name…" at bounding box center [556, 14] width 420 height 844
copy body ""Finca [PERSON_NAME] is embarking on this new poultry farming and production pr…"
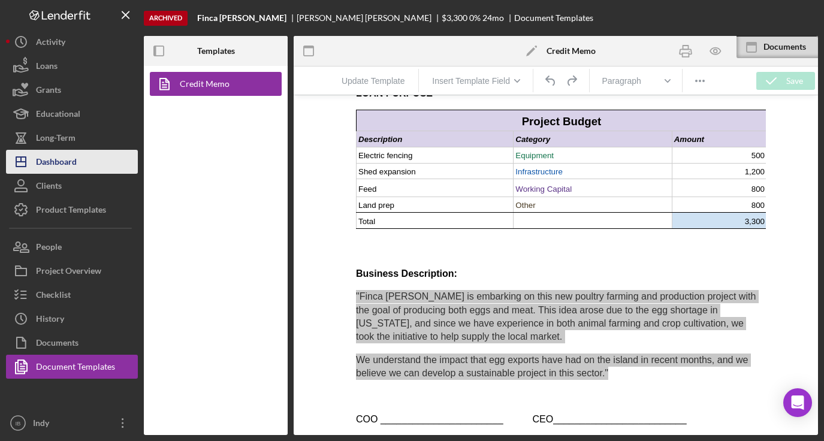
click at [95, 160] on button "Icon/Dashboard Dashboard" at bounding box center [72, 162] width 132 height 24
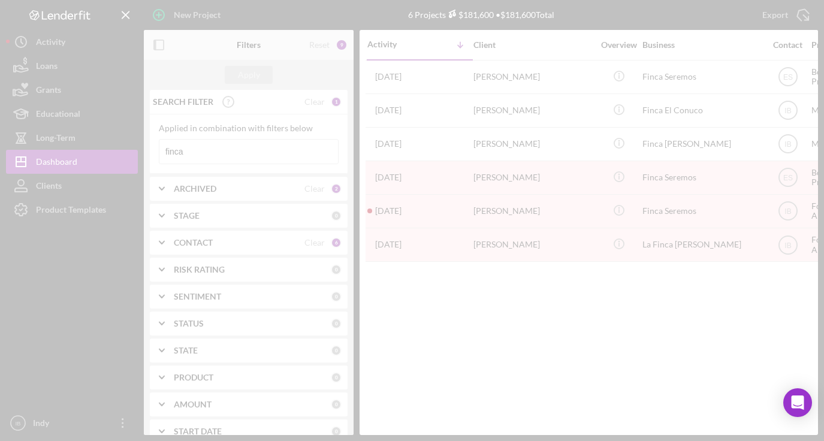
click at [203, 151] on div at bounding box center [412, 220] width 824 height 441
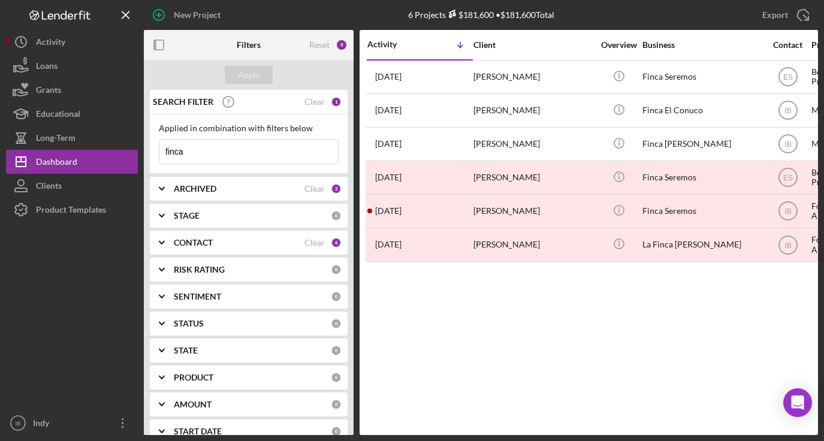
click at [177, 152] on input "finca" at bounding box center [248, 152] width 179 height 24
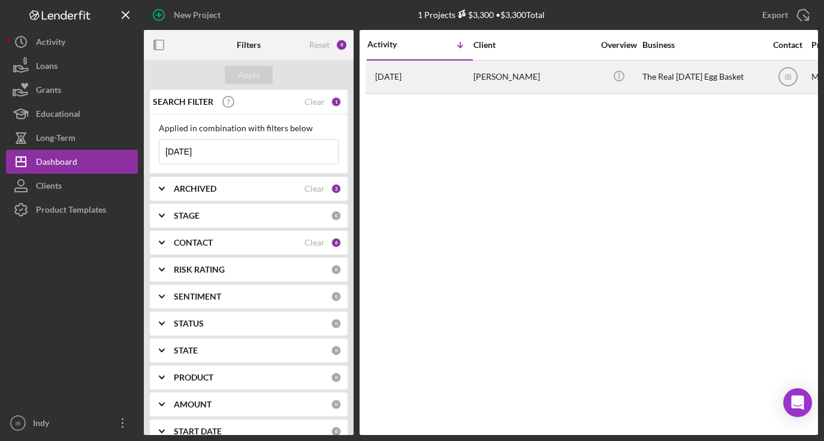
type input "[DATE]"
click at [424, 79] on div "[DATE] [PERSON_NAME]" at bounding box center [419, 77] width 105 height 32
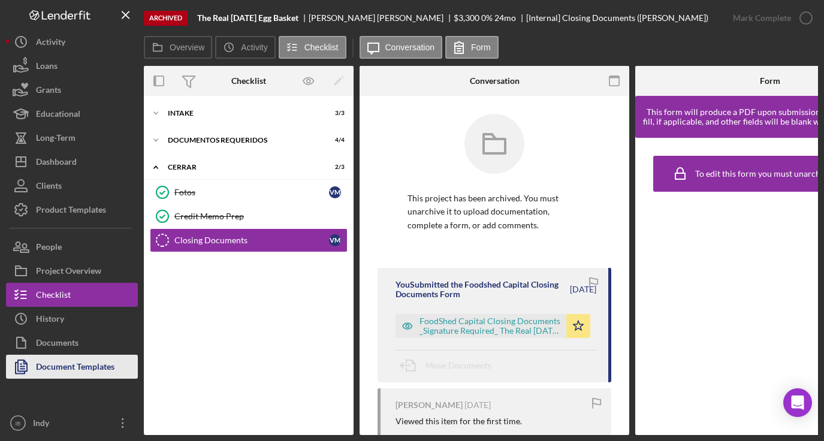
click at [47, 363] on div "Document Templates" at bounding box center [75, 368] width 79 height 27
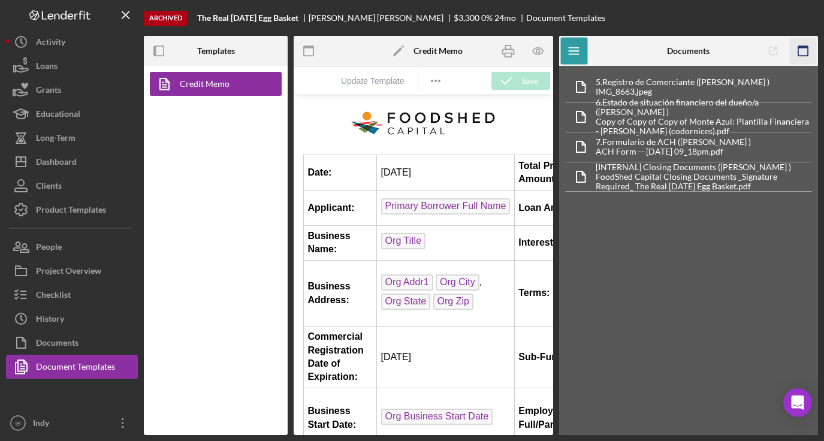
click at [797, 57] on icon "button" at bounding box center [803, 51] width 27 height 27
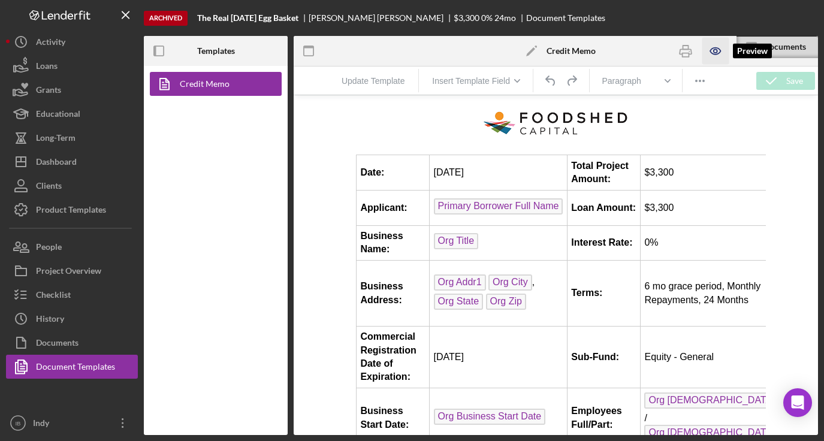
click at [706, 49] on icon "button" at bounding box center [715, 51] width 27 height 27
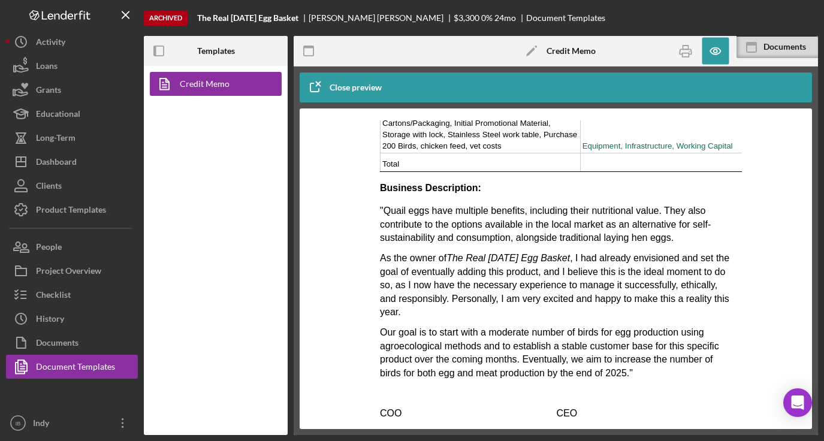
scroll to position [593, 0]
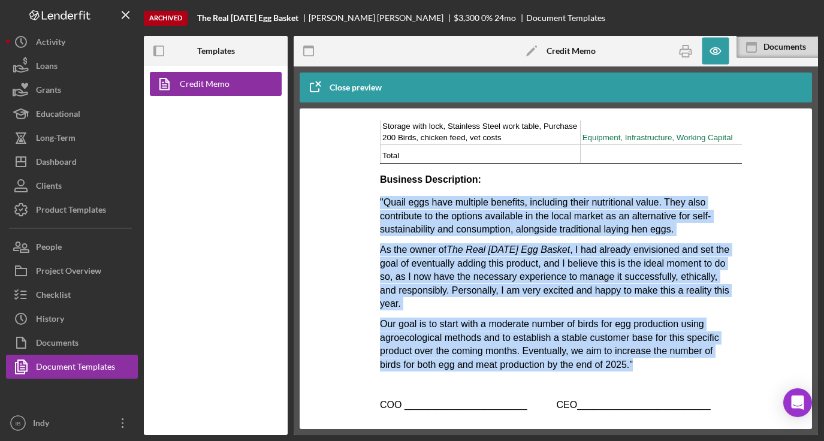
drag, startPoint x: 648, startPoint y: 369, endPoint x: 379, endPoint y: 201, distance: 316.3
copy body ""Quail eggs have multiple benefits, including their nutritional value. They als…"
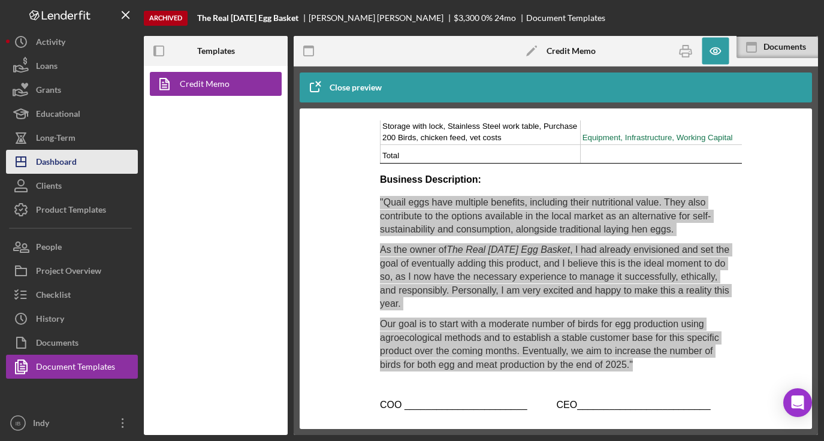
click at [104, 155] on button "Icon/Dashboard Dashboard" at bounding box center [72, 162] width 132 height 24
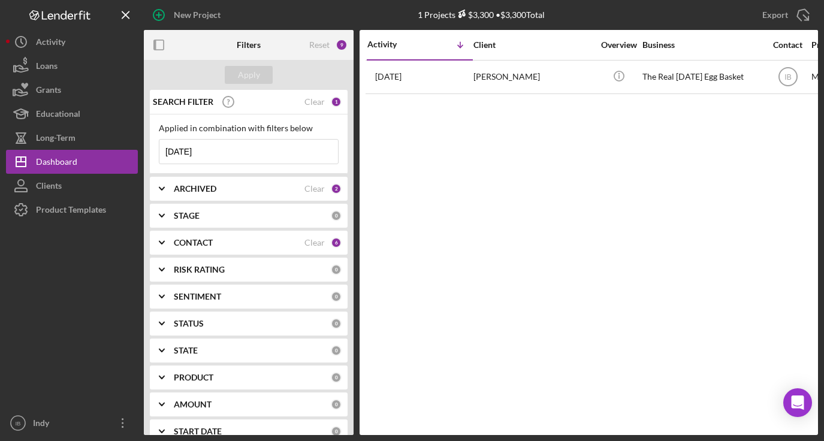
click at [184, 151] on input "[DATE]" at bounding box center [248, 152] width 179 height 24
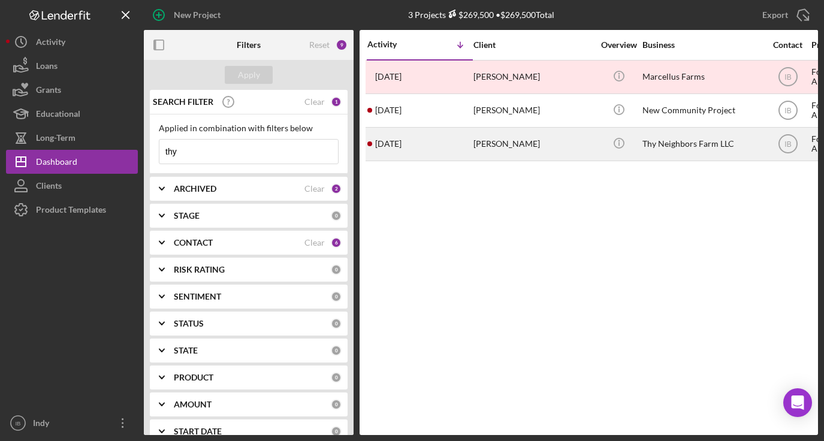
type input "thy"
click at [460, 143] on div "[DATE] [PERSON_NAME]" at bounding box center [419, 144] width 105 height 32
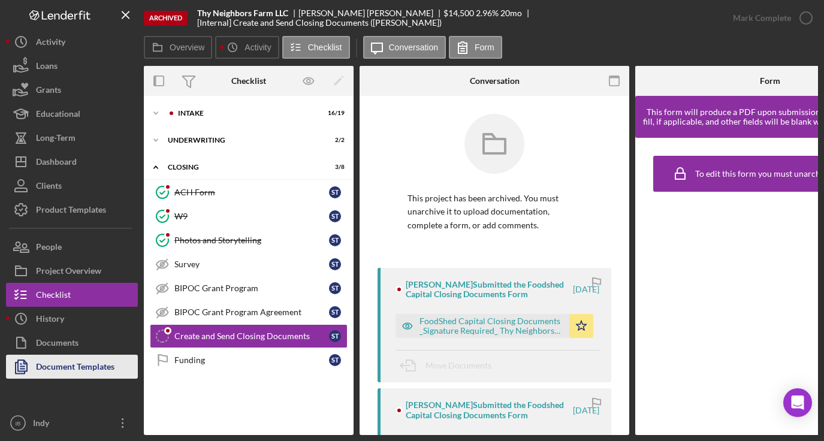
click at [79, 359] on div "Document Templates" at bounding box center [75, 368] width 79 height 27
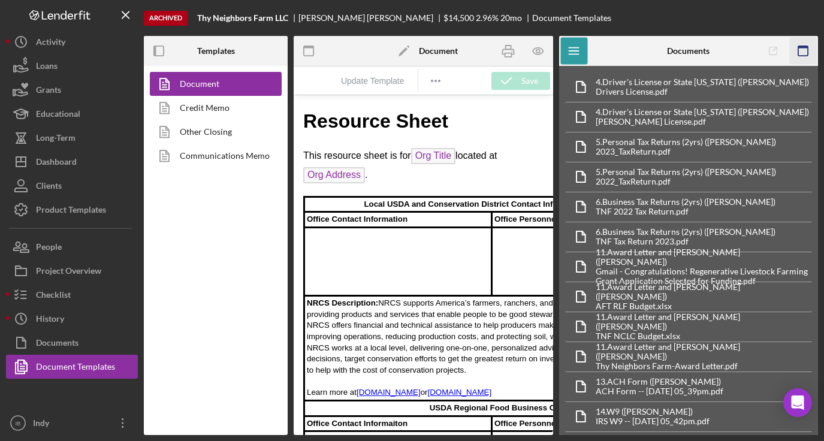
click at [796, 49] on icon "button" at bounding box center [803, 51] width 27 height 27
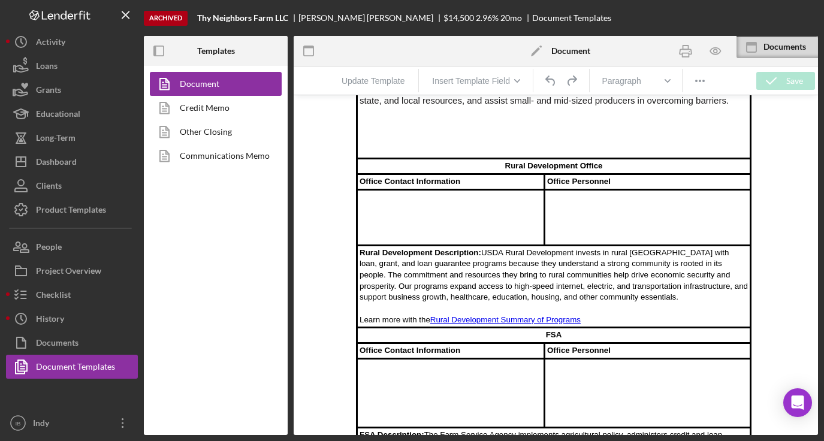
scroll to position [461, 0]
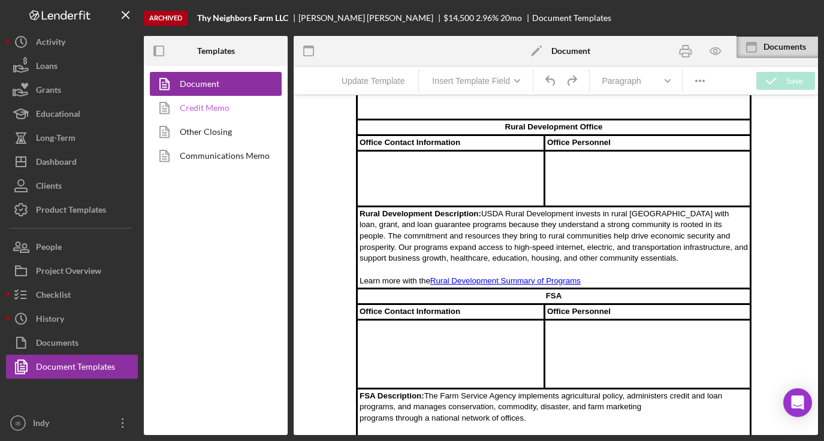
click at [221, 110] on link "Credit Memo" at bounding box center [213, 108] width 126 height 24
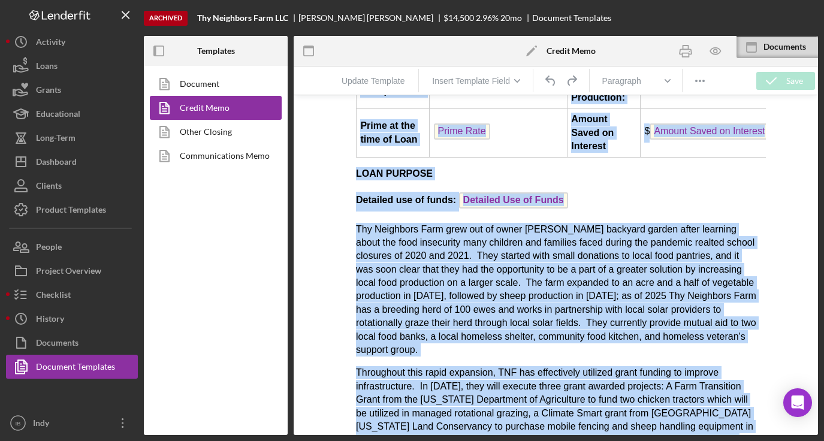
scroll to position [328, 0]
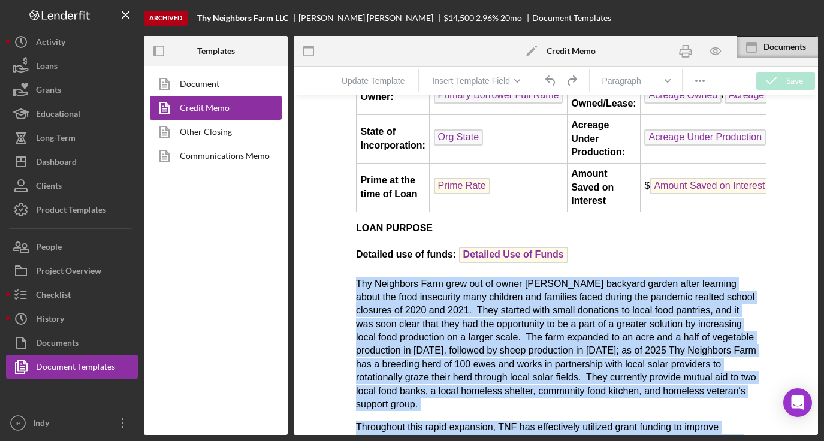
drag, startPoint x: 623, startPoint y: 354, endPoint x: 355, endPoint y: 295, distance: 274.2
copy body "Lor Ipsumdolo Sita cons adi el seddo Eiusmo Temporin'u laboreet dolore magna al…"
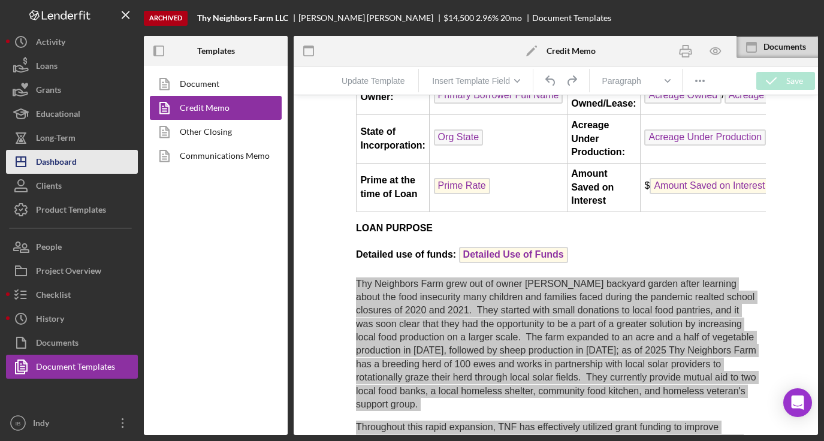
click at [93, 160] on button "Icon/Dashboard Dashboard" at bounding box center [72, 162] width 132 height 24
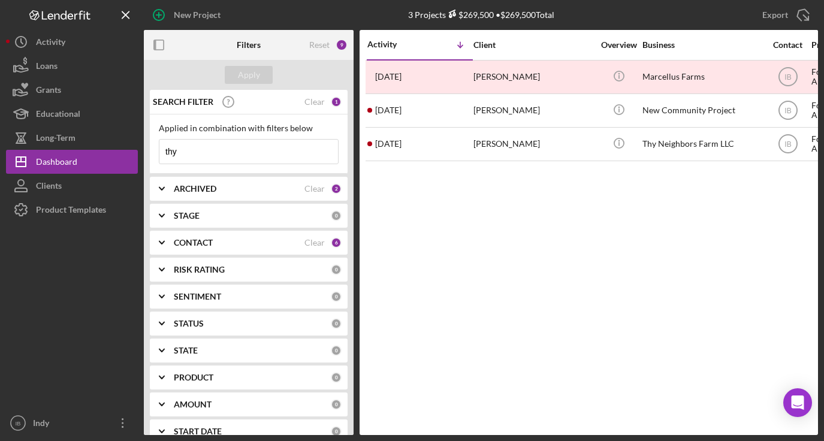
click at [192, 146] on input "thy" at bounding box center [248, 152] width 179 height 24
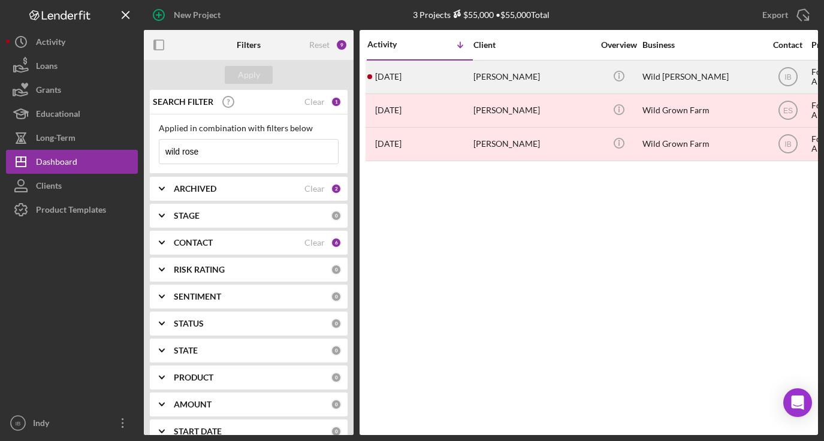
type input "wild rose"
click at [523, 79] on div "[PERSON_NAME]" at bounding box center [533, 77] width 120 height 32
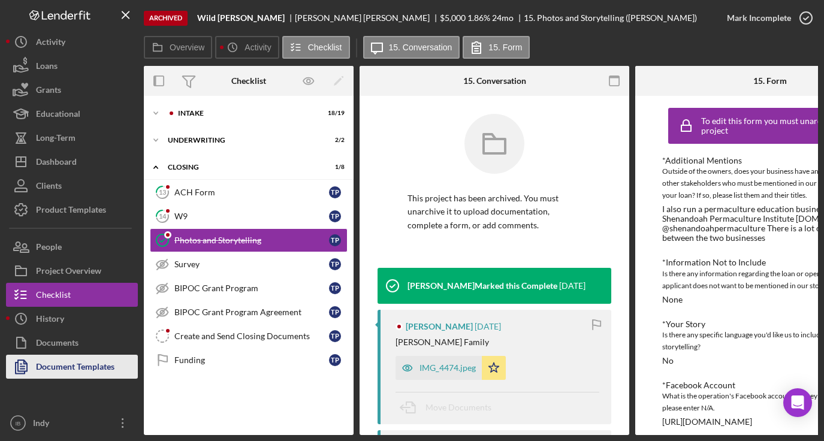
click at [106, 358] on div "Document Templates" at bounding box center [75, 368] width 79 height 27
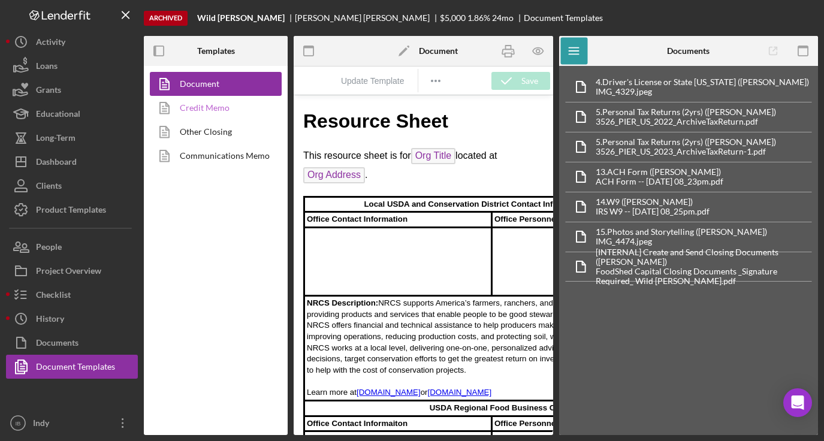
click at [229, 111] on link "Credit Memo" at bounding box center [213, 108] width 126 height 24
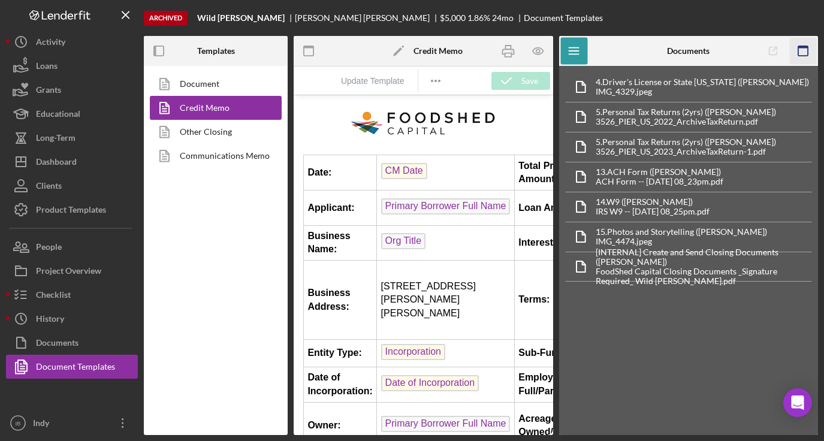
click at [811, 46] on icon "button" at bounding box center [803, 51] width 27 height 27
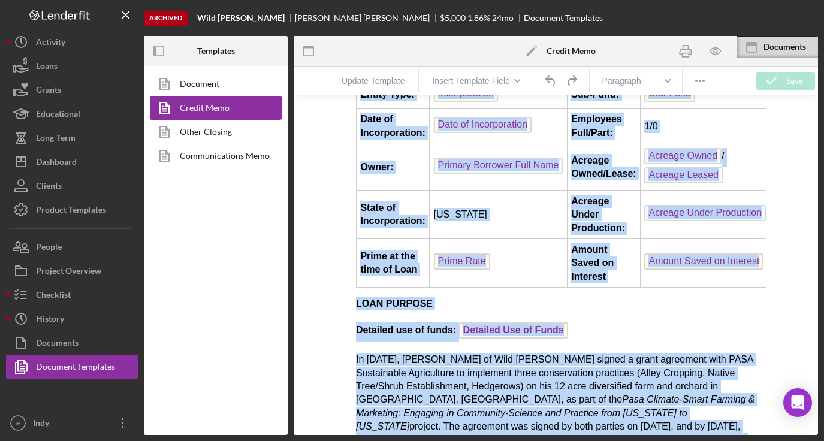
scroll to position [202, 0]
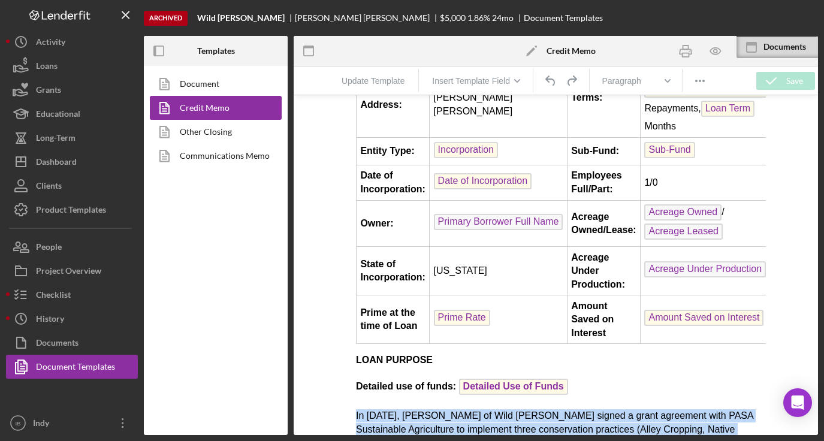
drag, startPoint x: 382, startPoint y: 263, endPoint x: 356, endPoint y: 409, distance: 148.6
click at [356, 409] on body "Date: CM Date Total Project Amount: $ Total Project Amount Applicant: Primary B…" at bounding box center [555, 445] width 400 height 1084
copy body "Lo 5714, Ipsumd Sitamet co Adip Elit Seddoei tempor i utlab etdolorem aliq ENIM…"
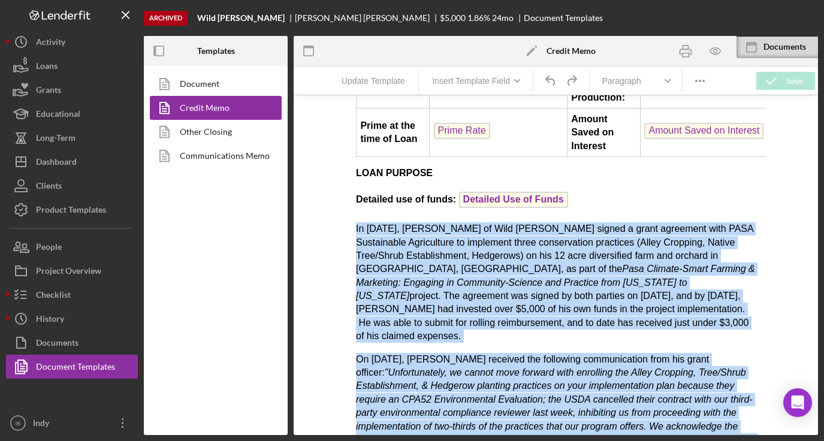
scroll to position [393, 0]
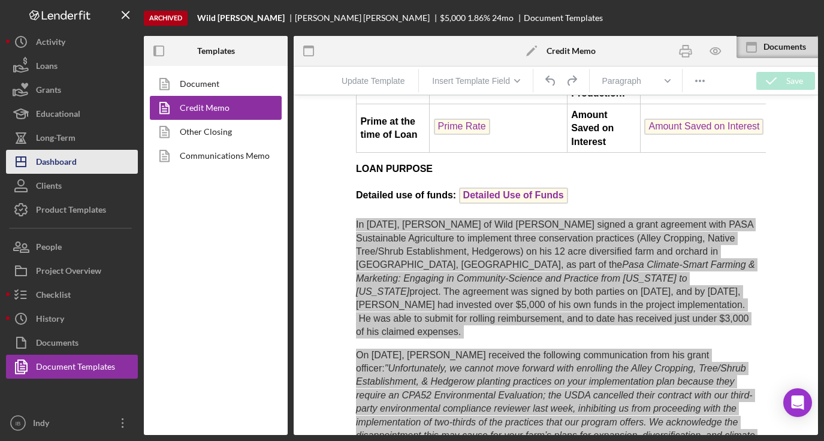
click at [91, 160] on button "Icon/Dashboard Dashboard" at bounding box center [72, 162] width 132 height 24
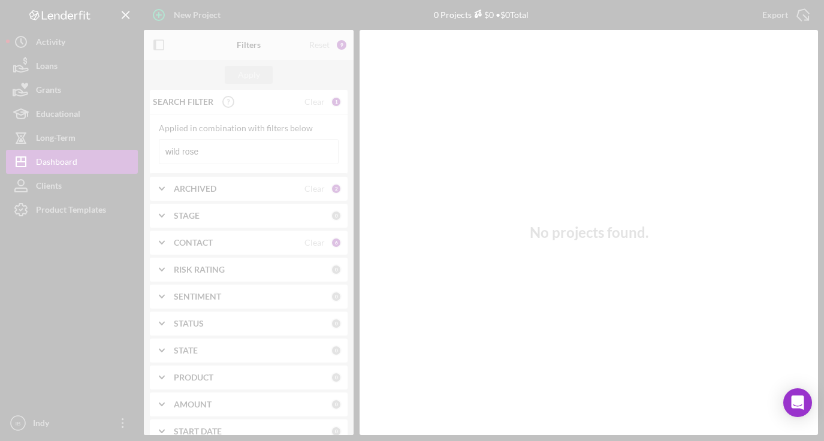
click at [203, 152] on div at bounding box center [412, 220] width 824 height 441
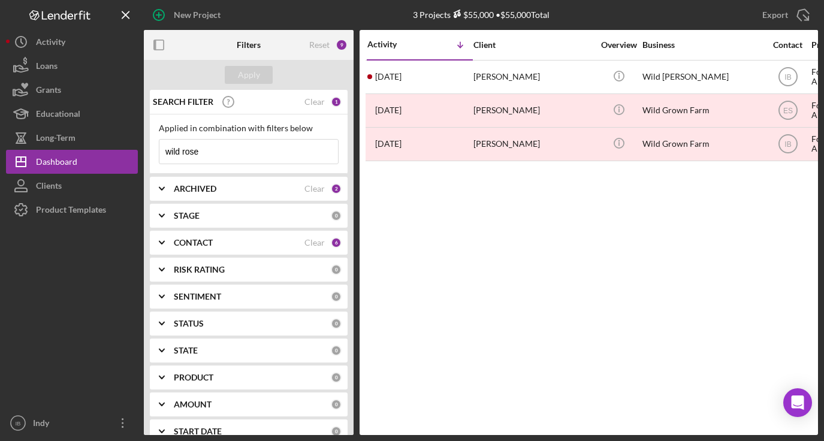
click at [194, 148] on input "wild rose" at bounding box center [248, 152] width 179 height 24
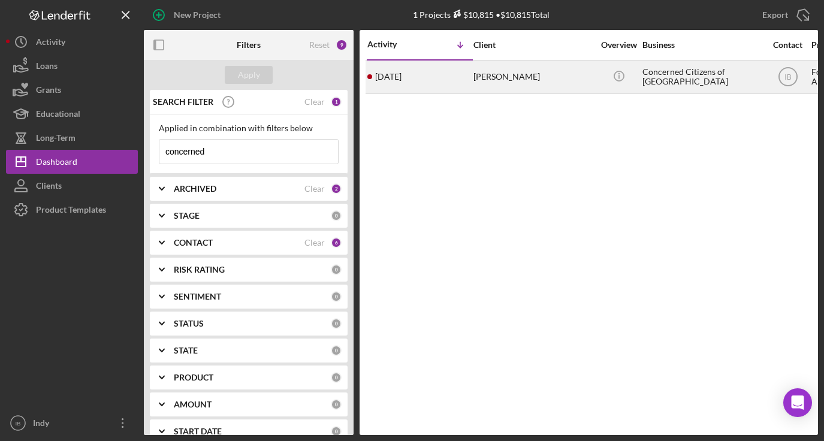
type input "concerned"
click at [453, 85] on div "[DATE] [PERSON_NAME]" at bounding box center [419, 77] width 105 height 32
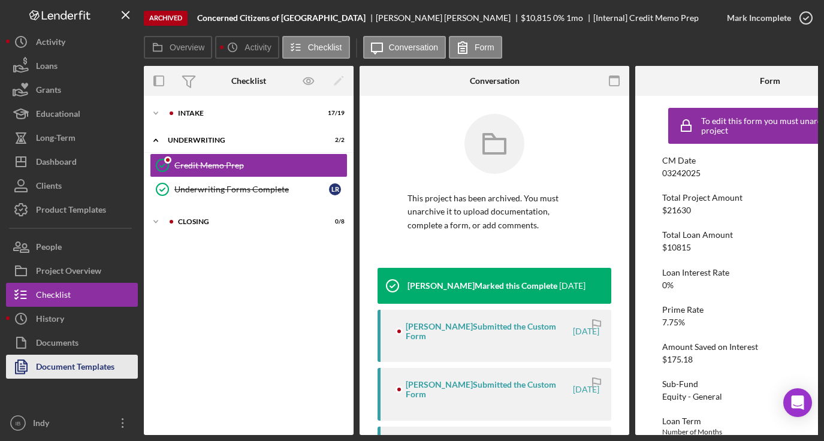
click at [51, 360] on div "Document Templates" at bounding box center [75, 368] width 79 height 27
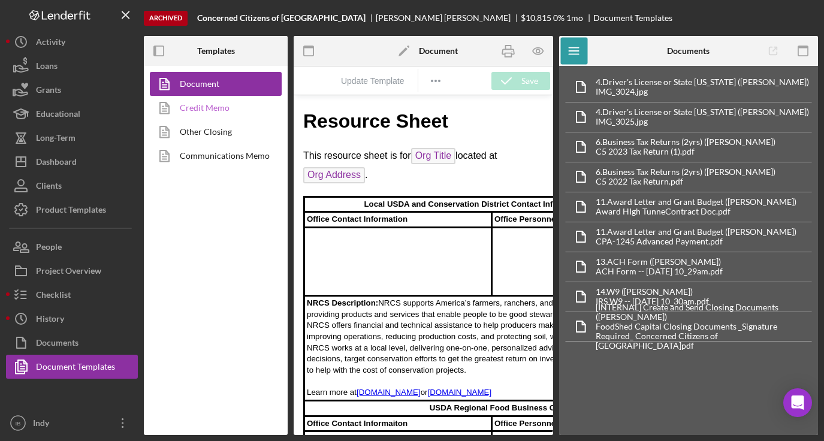
click at [229, 104] on link "Credit Memo" at bounding box center [213, 108] width 126 height 24
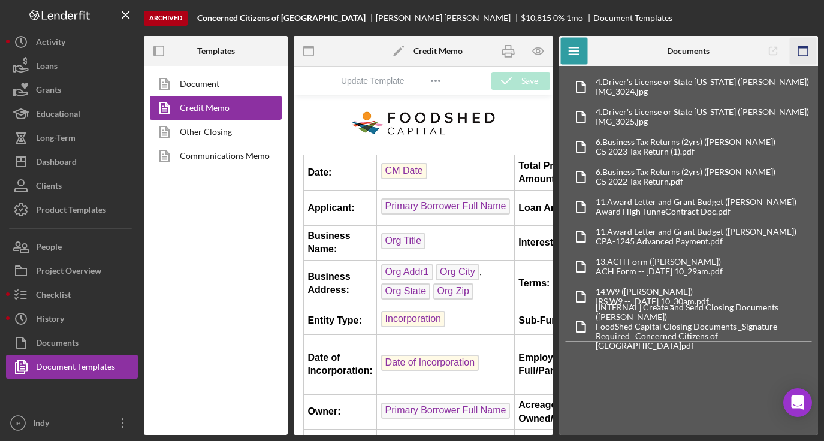
click at [800, 45] on icon "button" at bounding box center [803, 51] width 27 height 27
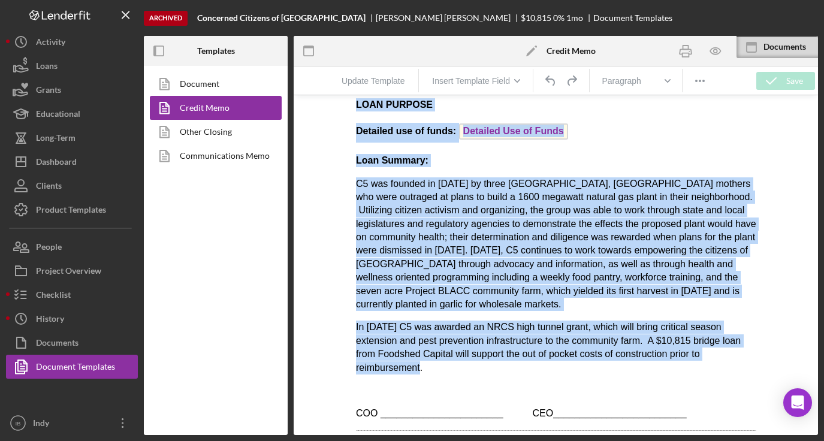
scroll to position [380, 0]
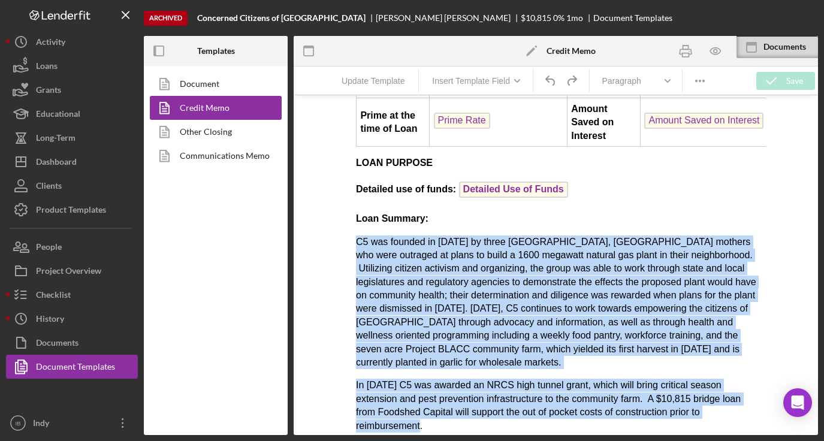
drag, startPoint x: 431, startPoint y: 226, endPoint x: 353, endPoint y: 259, distance: 84.8
click at [353, 259] on html "Date: CM Date Total Project Amount: $ Total Project Amount Applicant: Primary B…" at bounding box center [556, 331] width 420 height 1232
copy body "L0 ips dolorsi am 7839 co adipi Elitsed Doei Tempor, IN utlabor etd magn aliqua…"
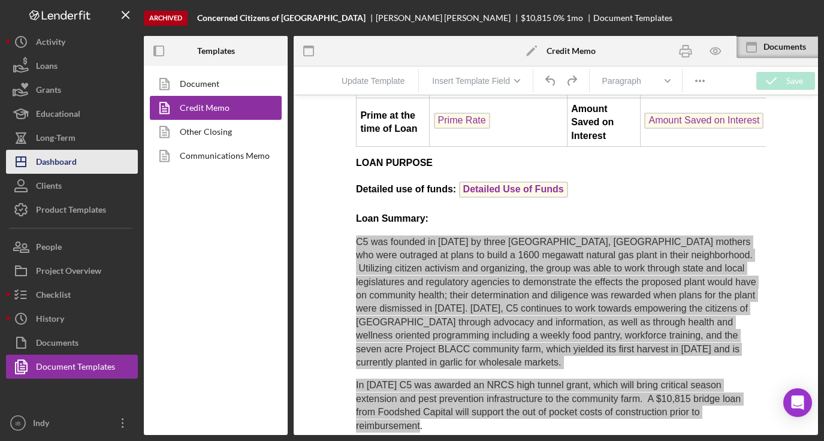
click at [61, 167] on div "Dashboard" at bounding box center [56, 163] width 41 height 27
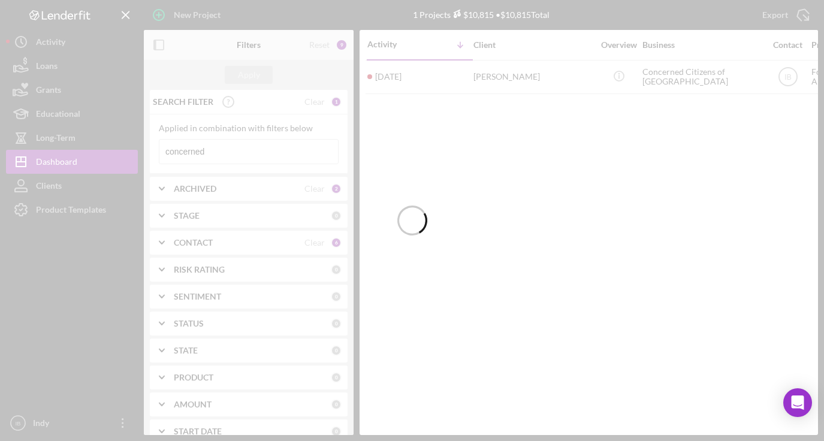
click at [193, 149] on div at bounding box center [412, 220] width 824 height 441
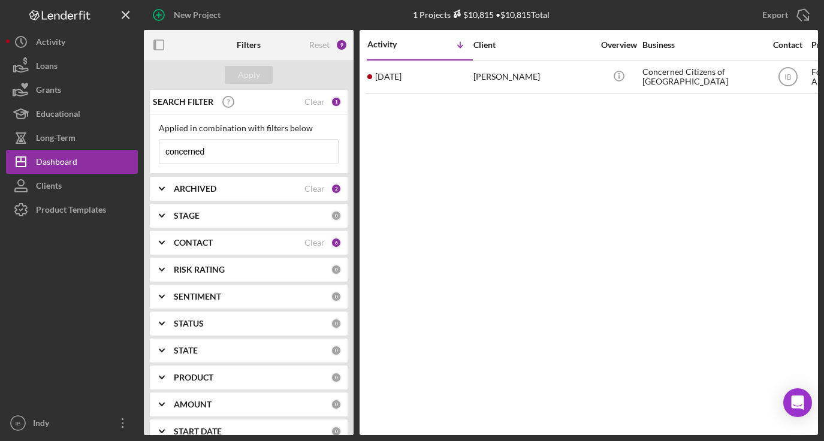
click at [196, 149] on input "concerned" at bounding box center [248, 152] width 179 height 24
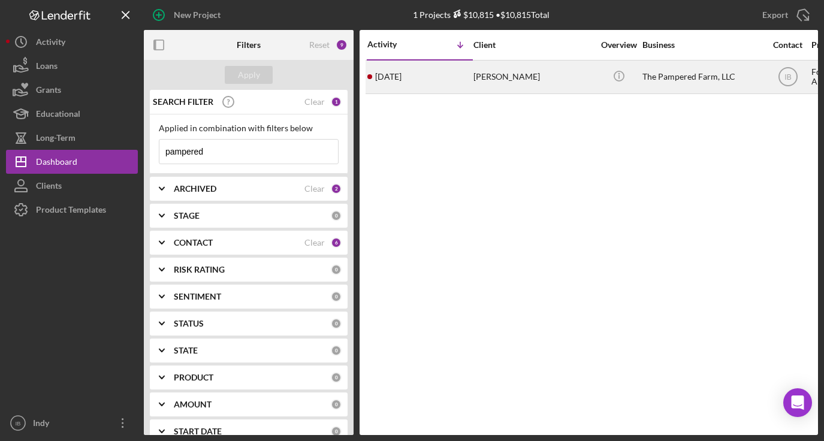
type input "pampered"
click at [484, 83] on div "[PERSON_NAME]" at bounding box center [533, 77] width 120 height 32
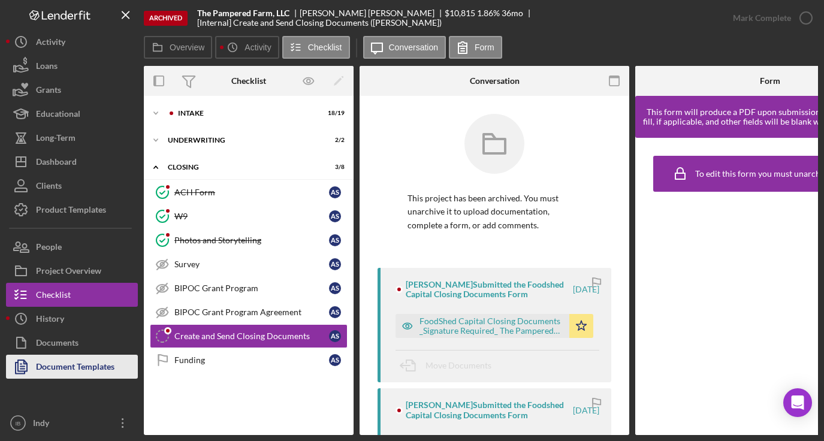
click at [95, 363] on div "Document Templates" at bounding box center [75, 368] width 79 height 27
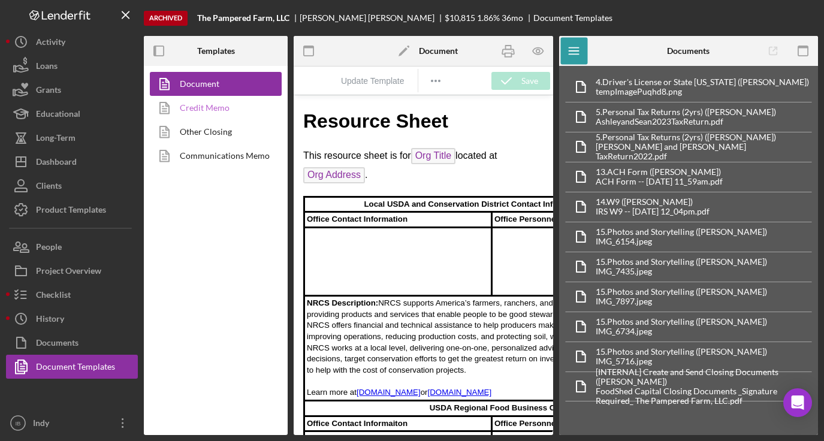
click at [227, 108] on link "Credit Memo" at bounding box center [213, 108] width 126 height 24
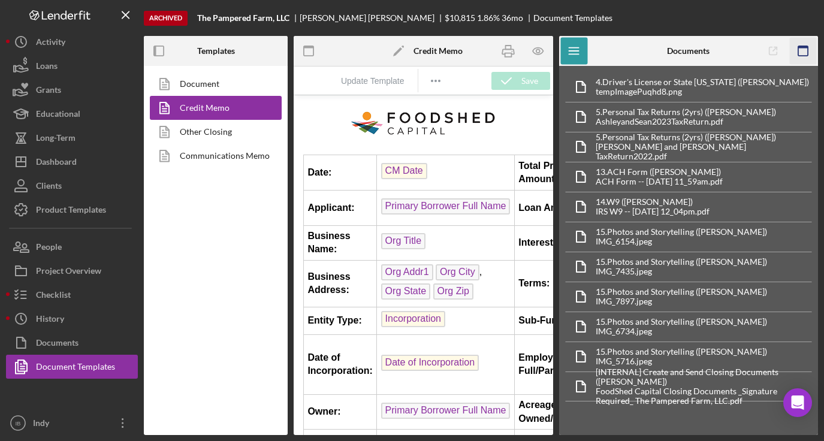
click at [800, 46] on rect "button" at bounding box center [803, 47] width 10 height 2
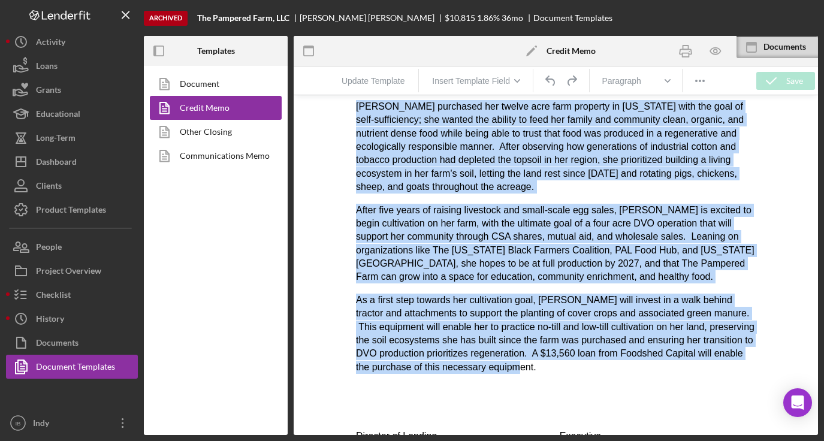
scroll to position [641, 0]
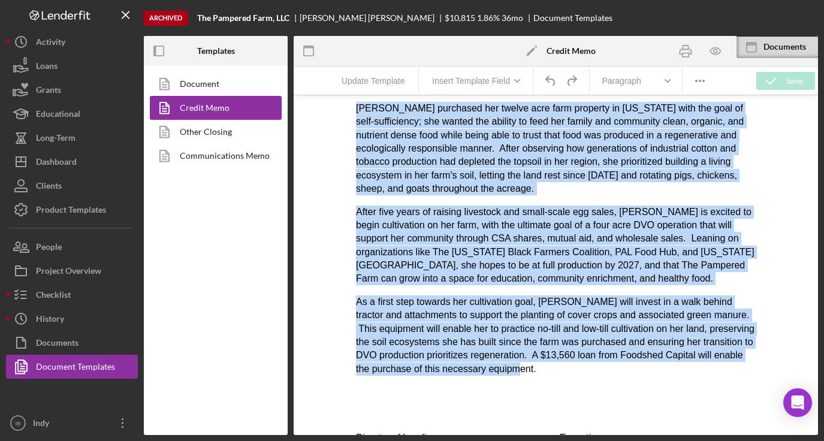
drag, startPoint x: 581, startPoint y: 360, endPoint x: 348, endPoint y: 122, distance: 333.1
click at [348, 121] on html "Date: CM Date Total Project Amount: $ Total Project Amount Applicant: Primary B…" at bounding box center [556, 126] width 420 height 1344
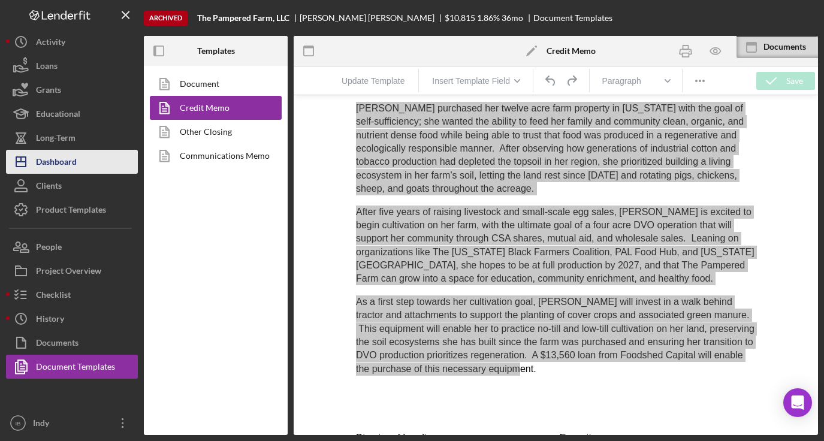
click at [90, 160] on button "Icon/Dashboard Dashboard" at bounding box center [72, 162] width 132 height 24
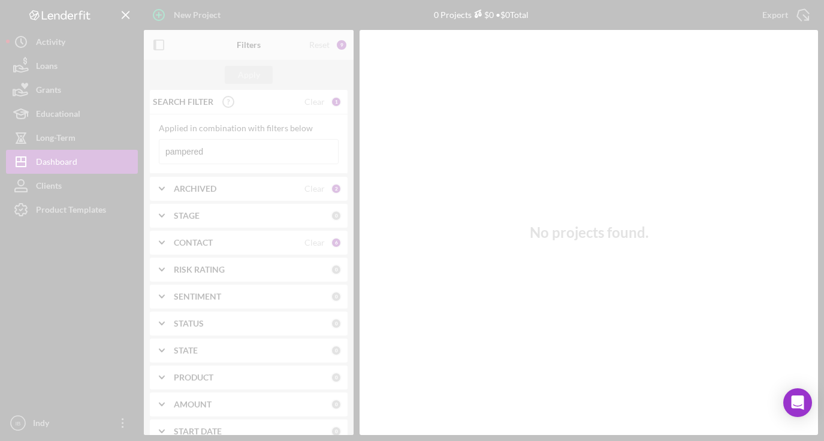
click at [183, 147] on div at bounding box center [412, 220] width 824 height 441
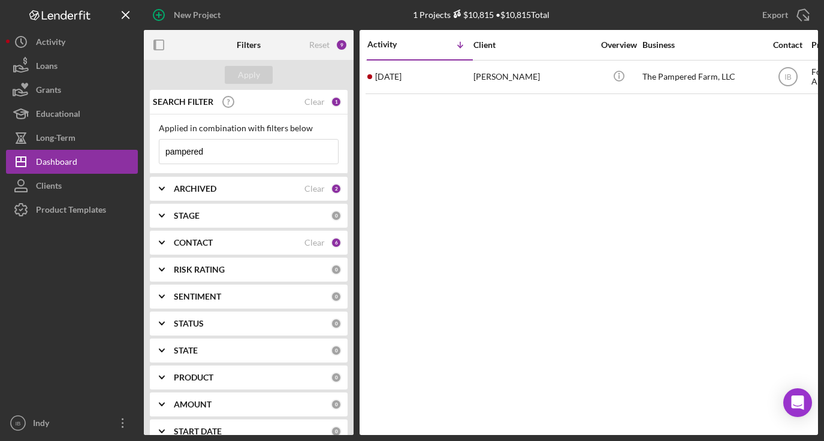
click at [196, 149] on input "pampered" at bounding box center [248, 152] width 179 height 24
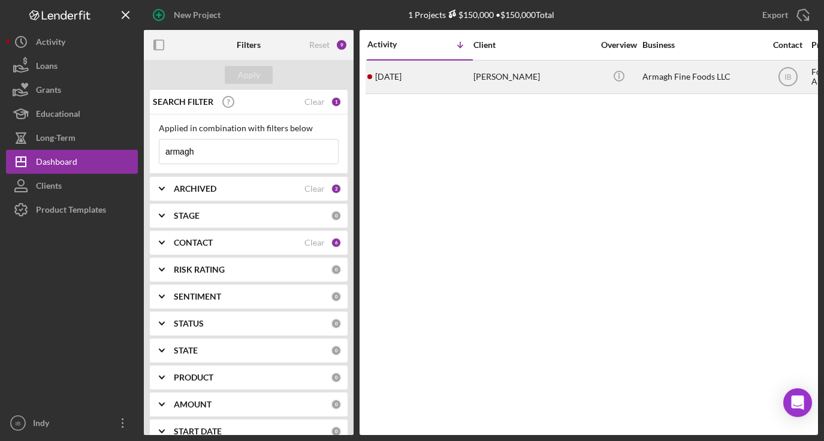
type input "armagh"
click at [452, 74] on div "[DATE] [PERSON_NAME]" at bounding box center [419, 77] width 105 height 32
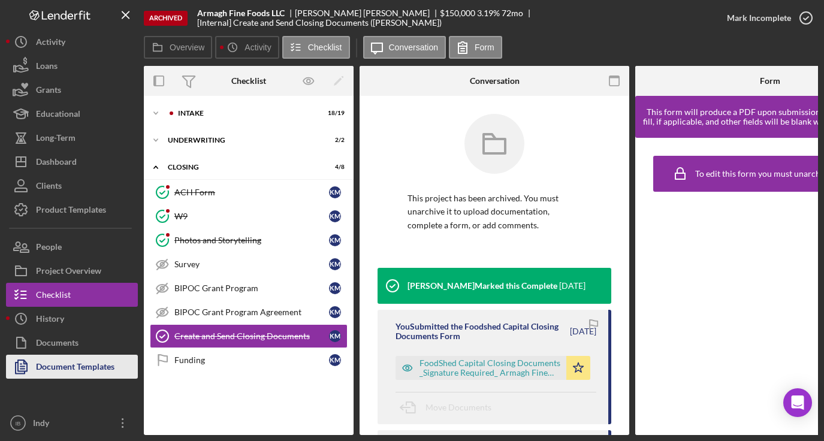
click at [98, 362] on div "Document Templates" at bounding box center [75, 368] width 79 height 27
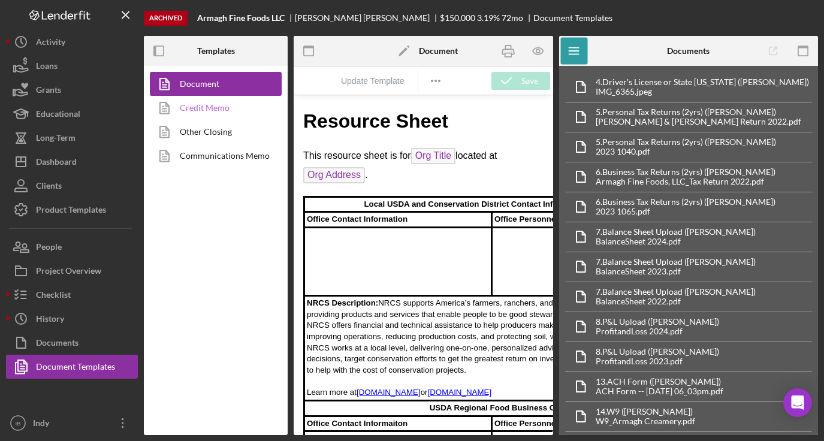
click at [240, 107] on link "Credit Memo" at bounding box center [213, 108] width 126 height 24
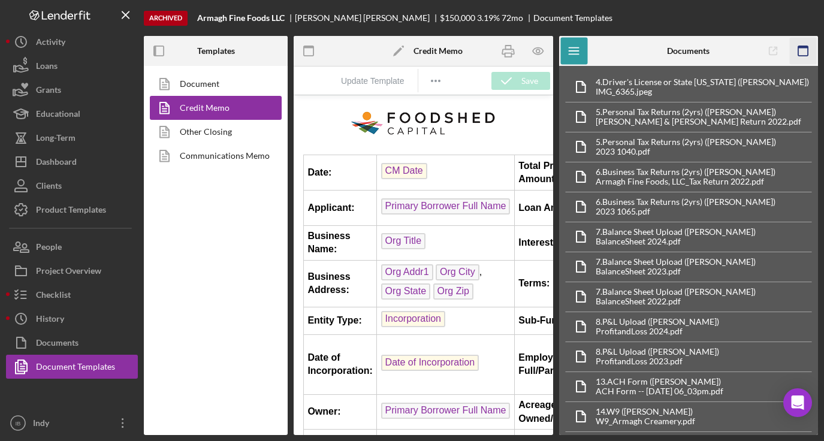
click at [809, 42] on icon "button" at bounding box center [803, 51] width 27 height 27
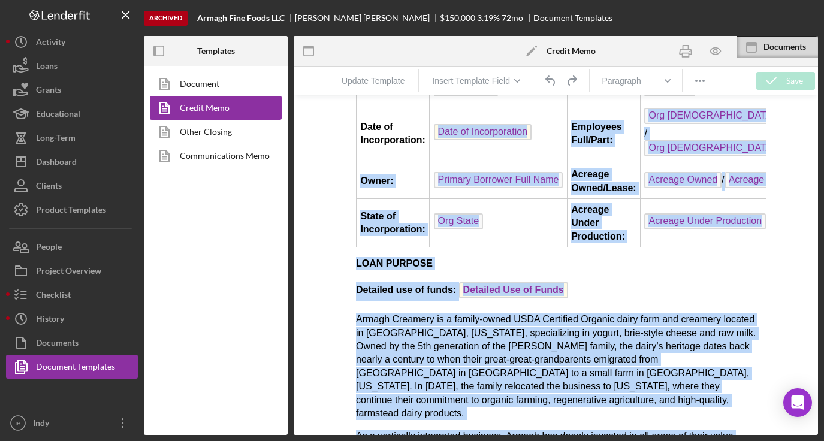
scroll to position [207, 0]
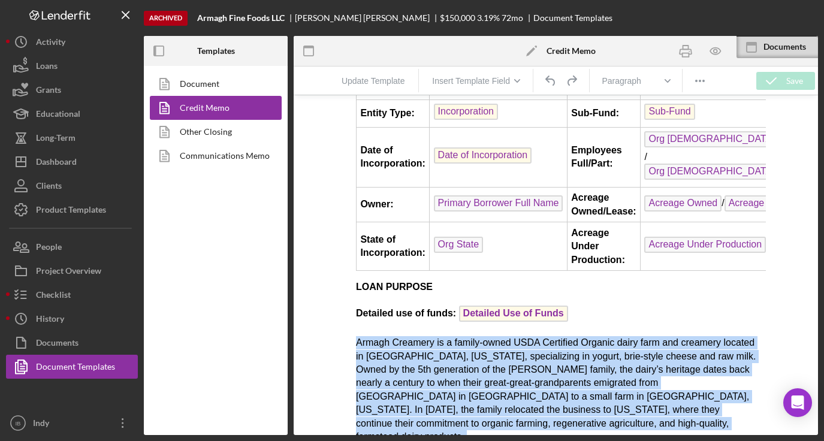
drag, startPoint x: 628, startPoint y: 199, endPoint x: 349, endPoint y: 356, distance: 319.9
